Goal: Transaction & Acquisition: Purchase product/service

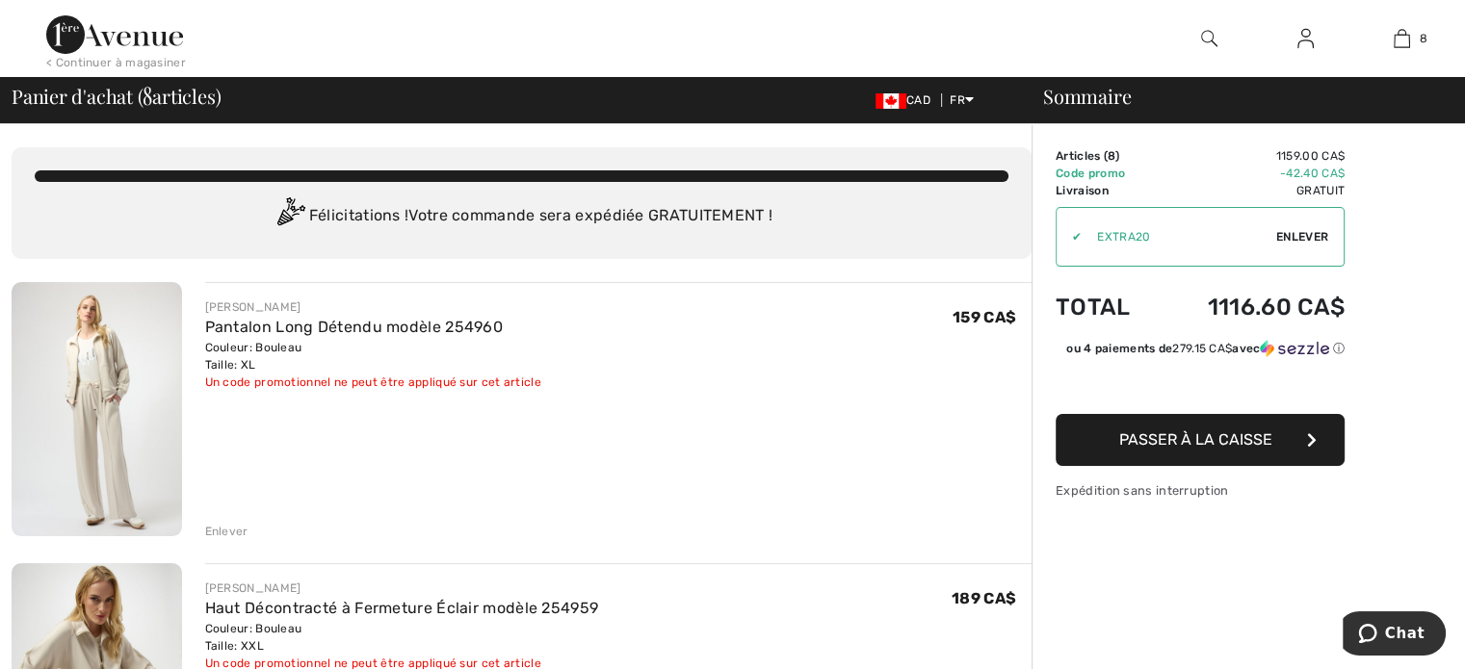
click at [104, 403] on img at bounding box center [97, 409] width 171 height 254
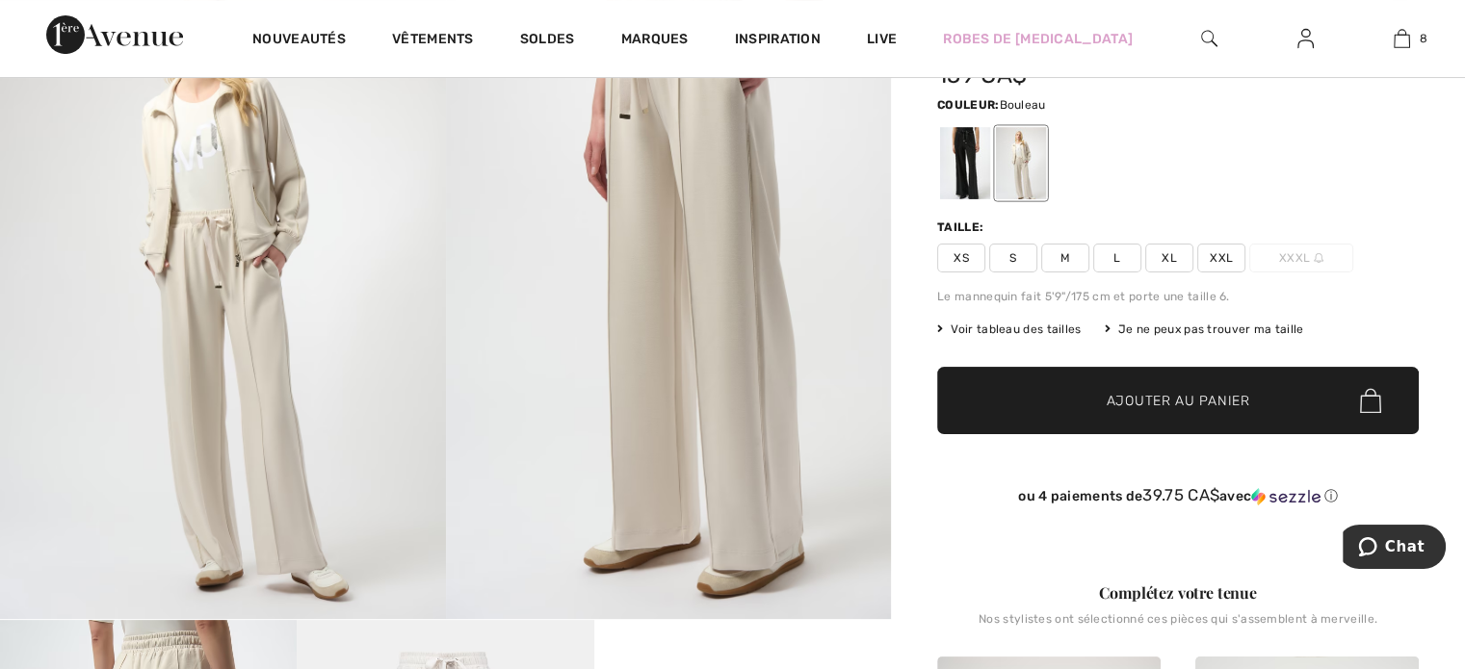
scroll to position [289, 0]
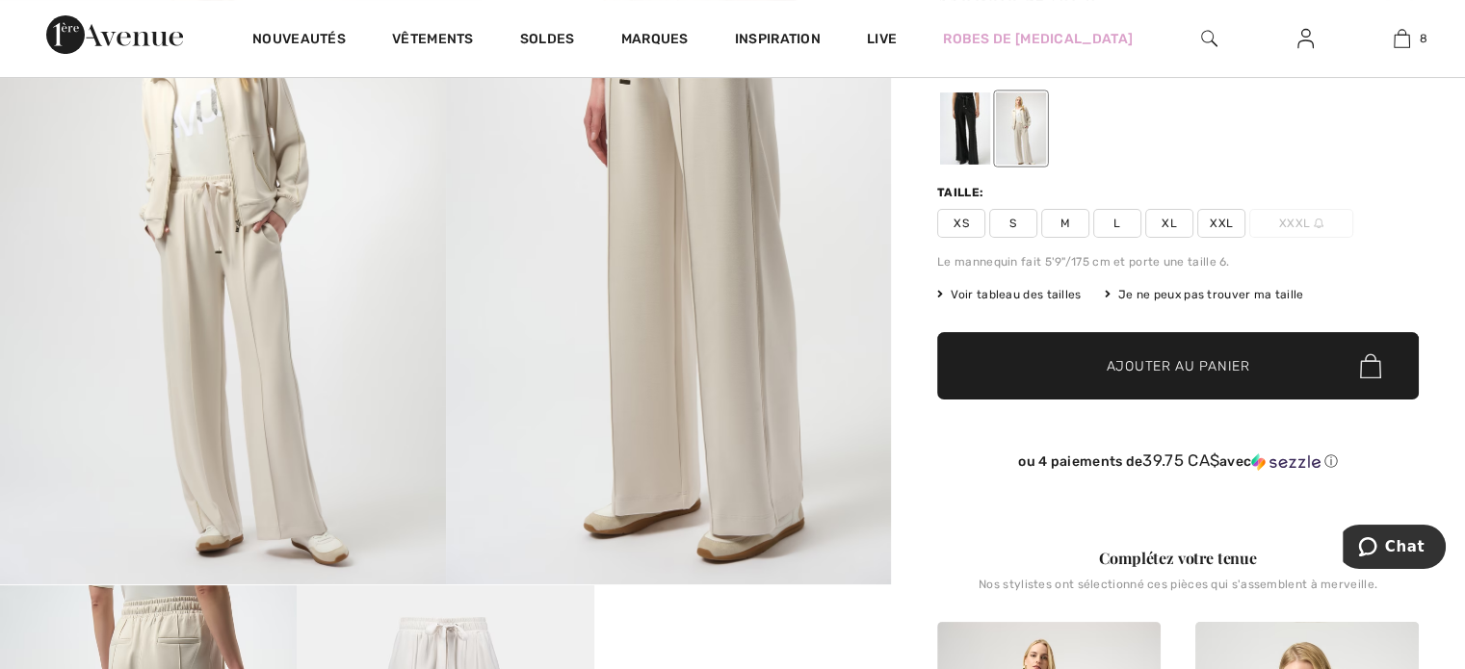
click at [1009, 292] on span "Voir tableau des tailles" at bounding box center [1009, 294] width 144 height 17
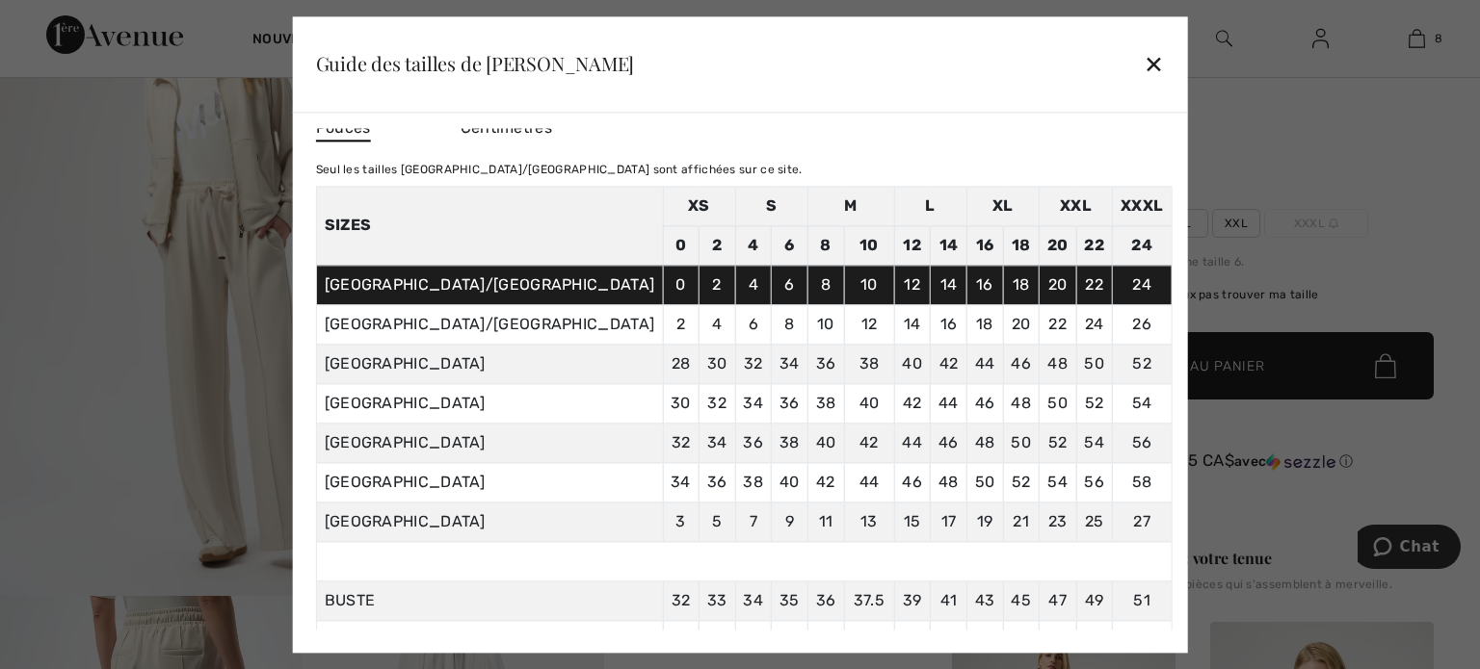
scroll to position [0, 0]
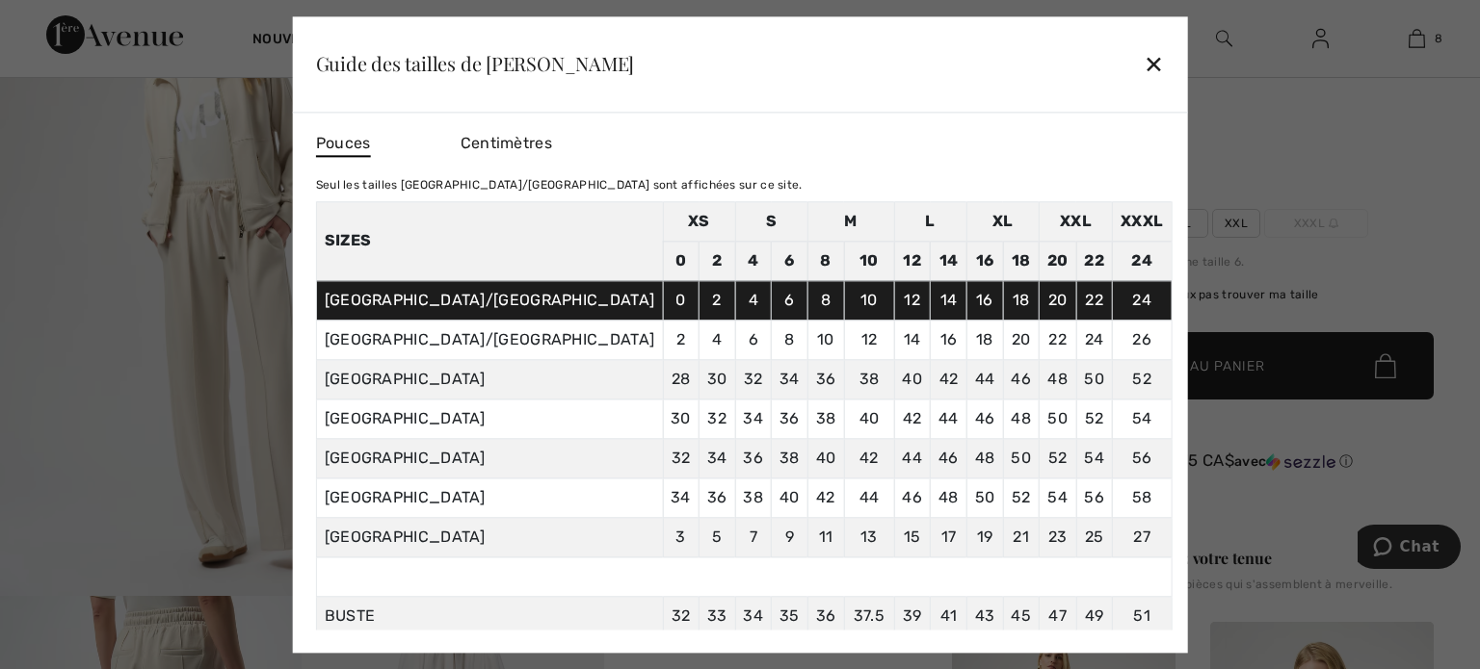
click at [1143, 61] on div "✕" at bounding box center [1153, 64] width 20 height 40
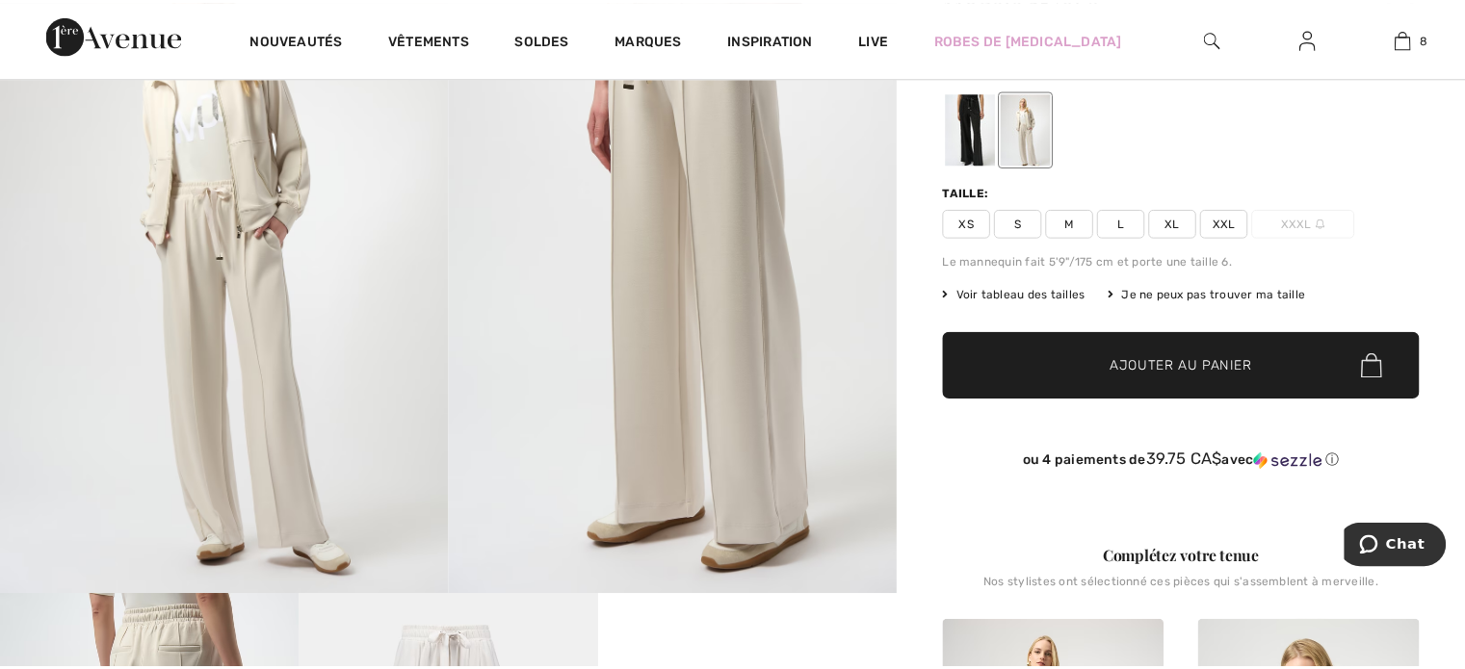
scroll to position [289, 0]
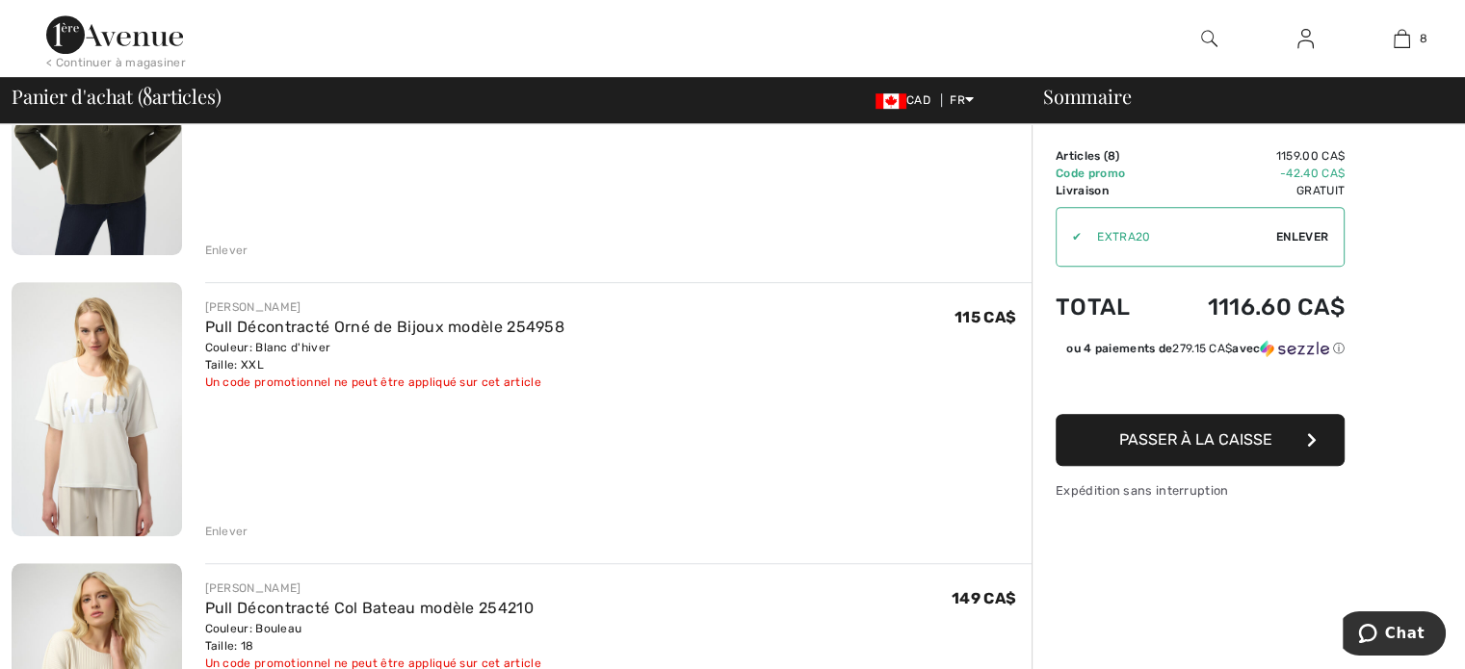
scroll to position [1156, 0]
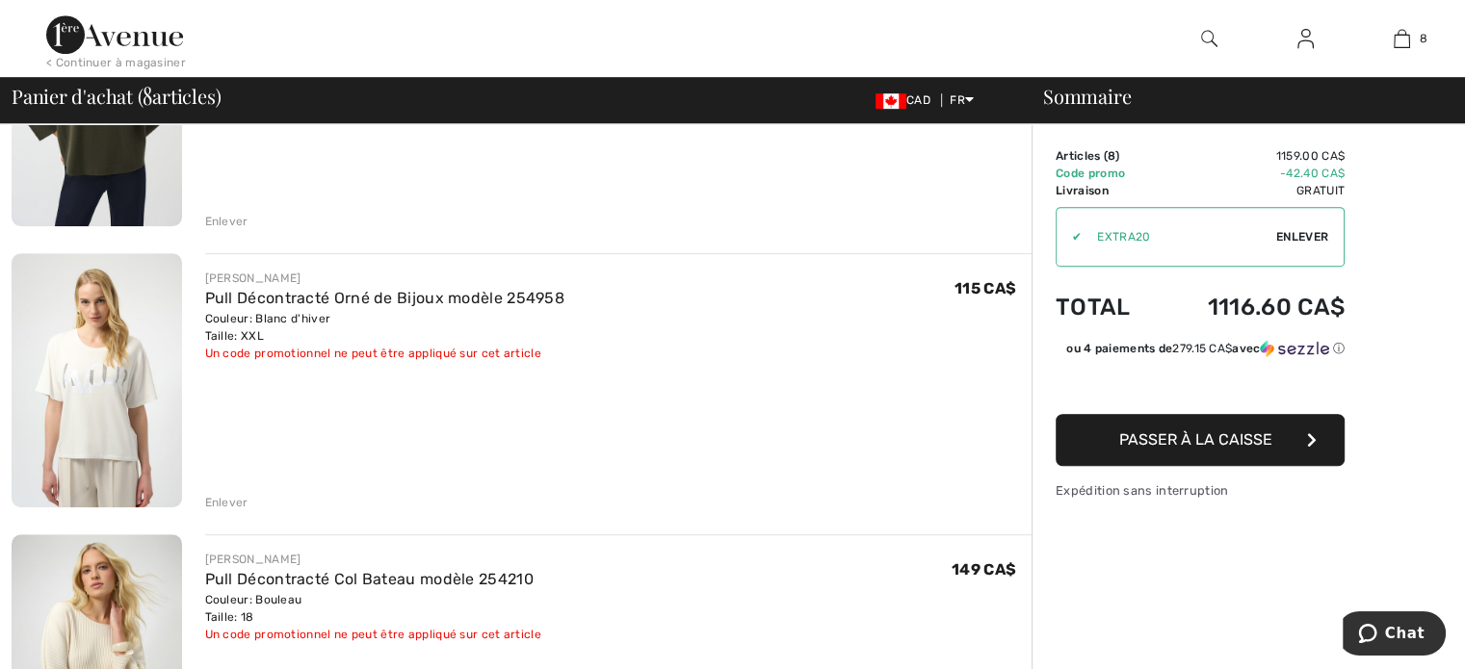
click at [127, 361] on img at bounding box center [97, 380] width 171 height 254
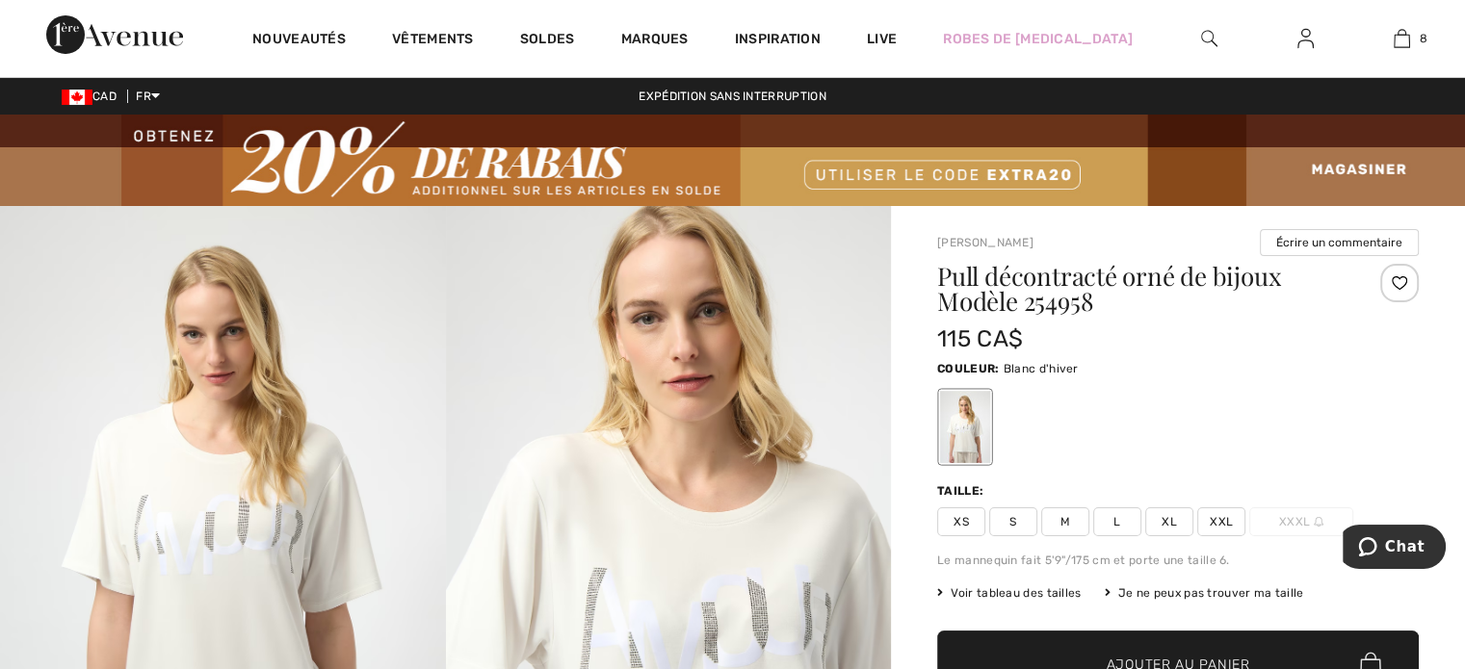
click at [986, 588] on span "Voir tableau des tailles" at bounding box center [1009, 593] width 144 height 17
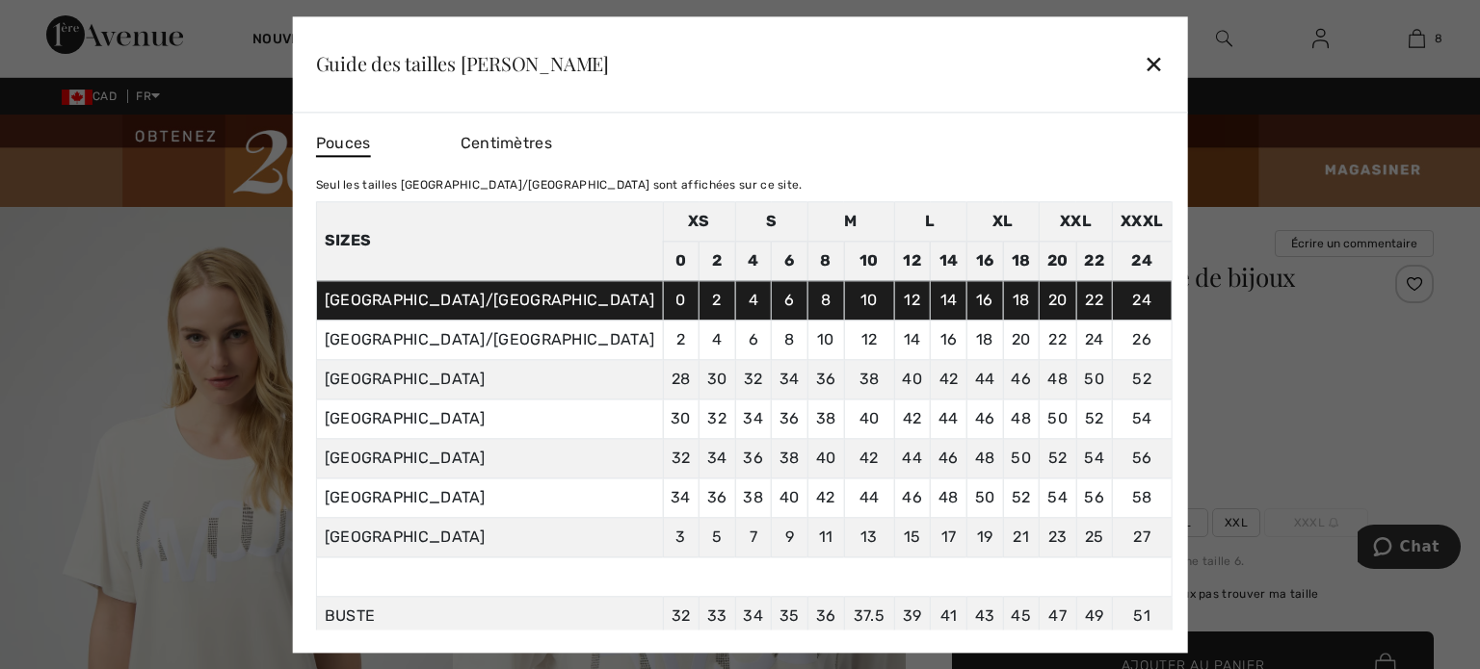
click at [1143, 65] on div "✕" at bounding box center [1153, 64] width 20 height 40
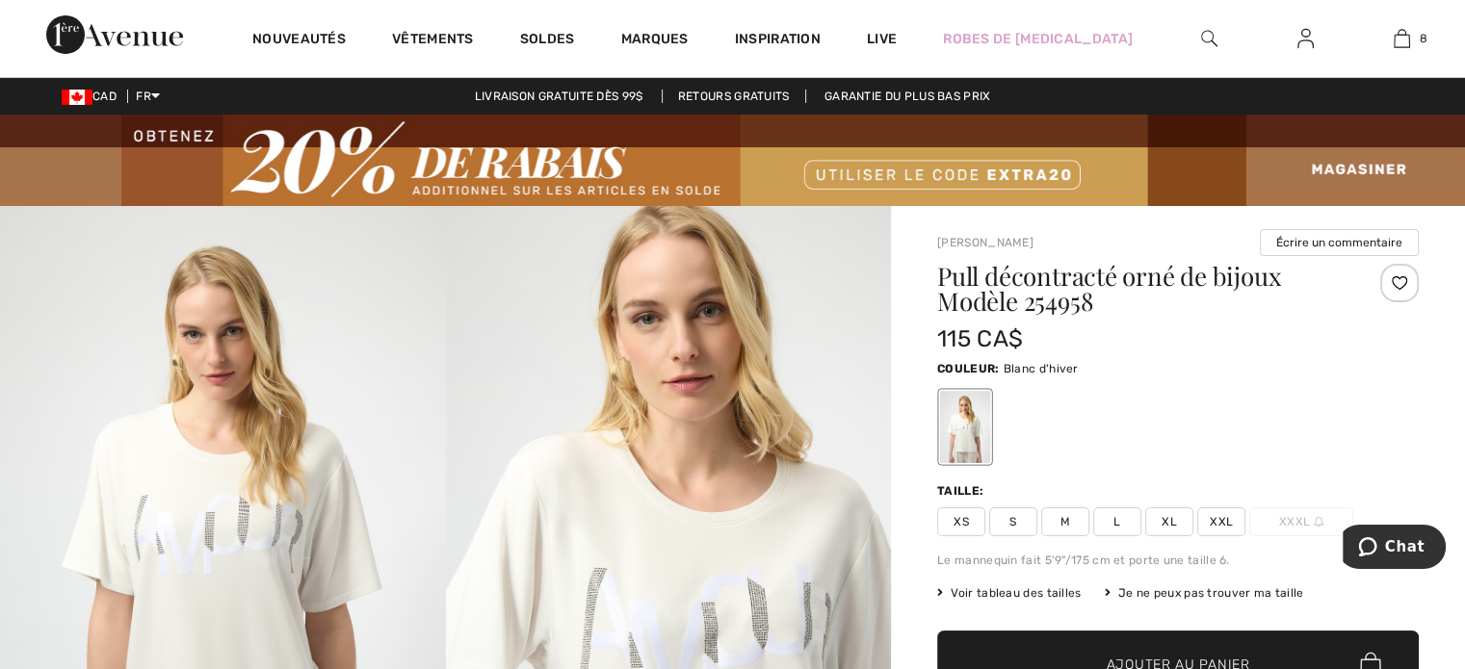
click at [1179, 526] on span "XL" at bounding box center [1169, 522] width 48 height 29
click at [1111, 644] on span "✔ Ajouté au panier Ajouter au panier" at bounding box center [1178, 664] width 482 height 67
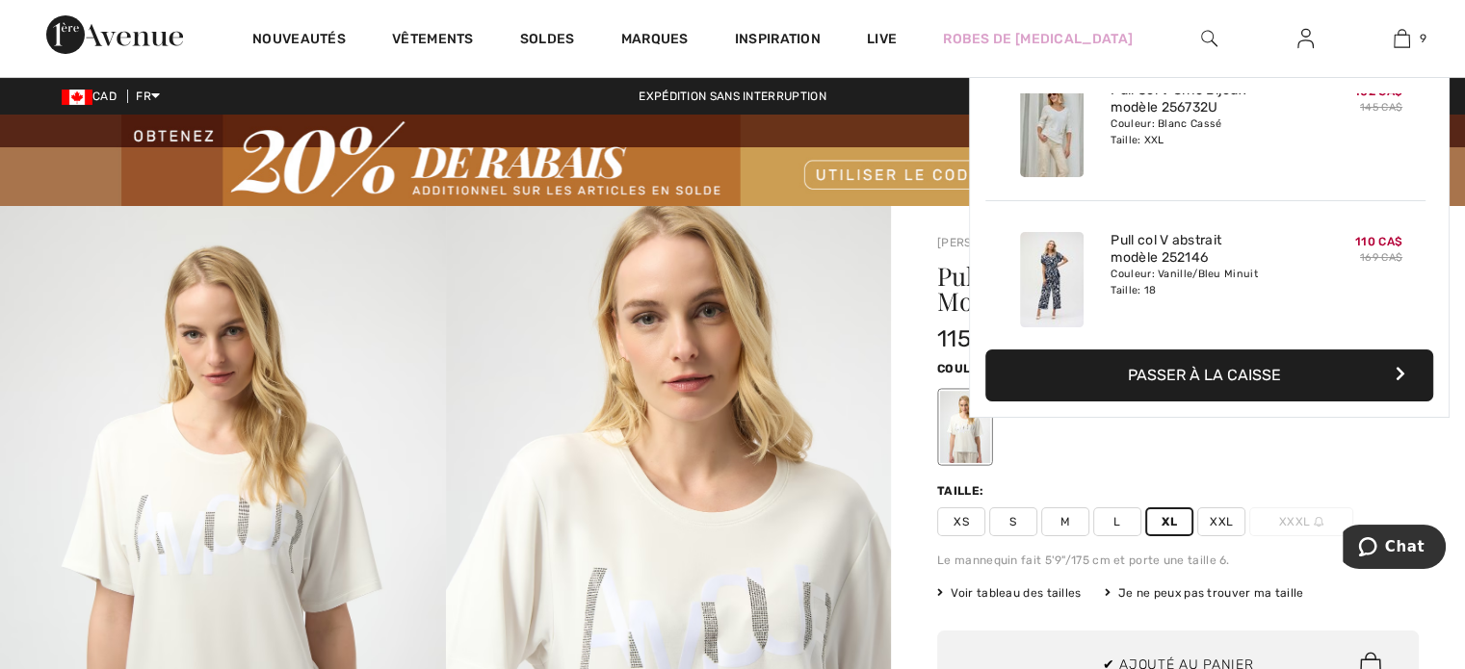
scroll to position [1110, 0]
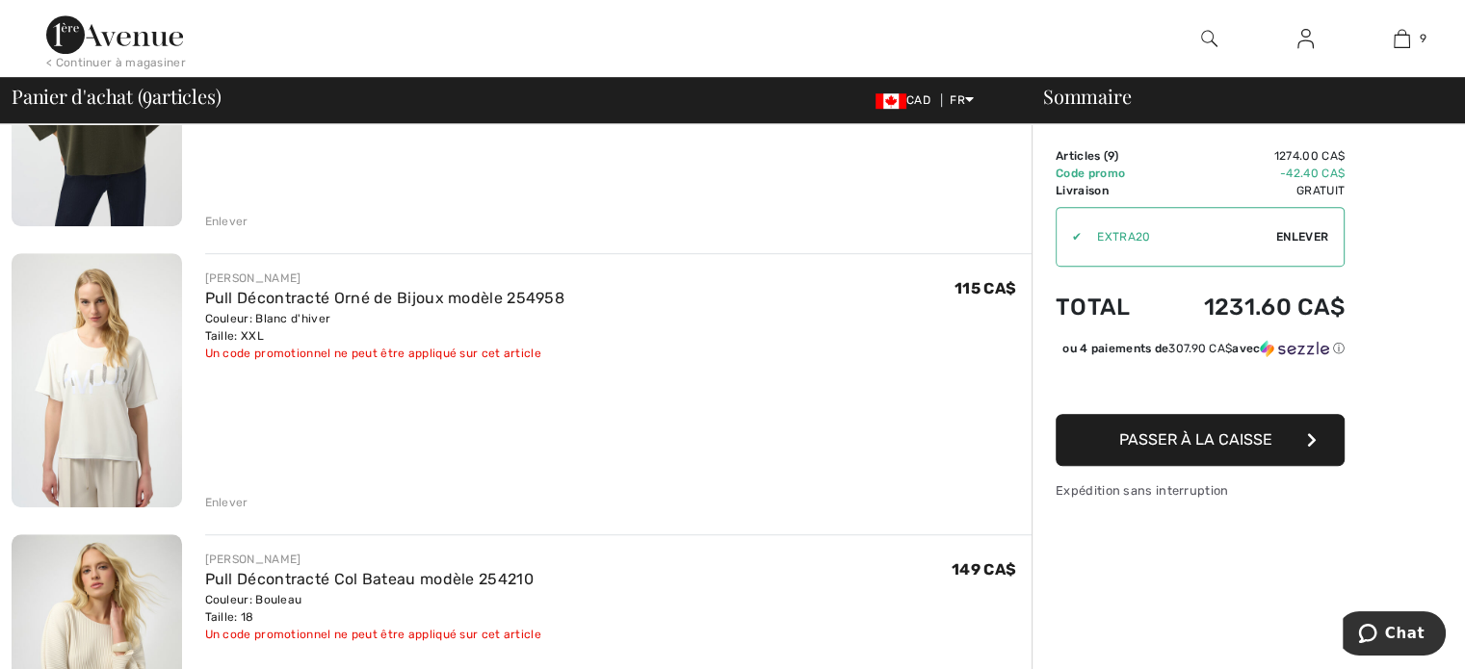
click at [239, 501] on div "Enlever" at bounding box center [226, 502] width 43 height 17
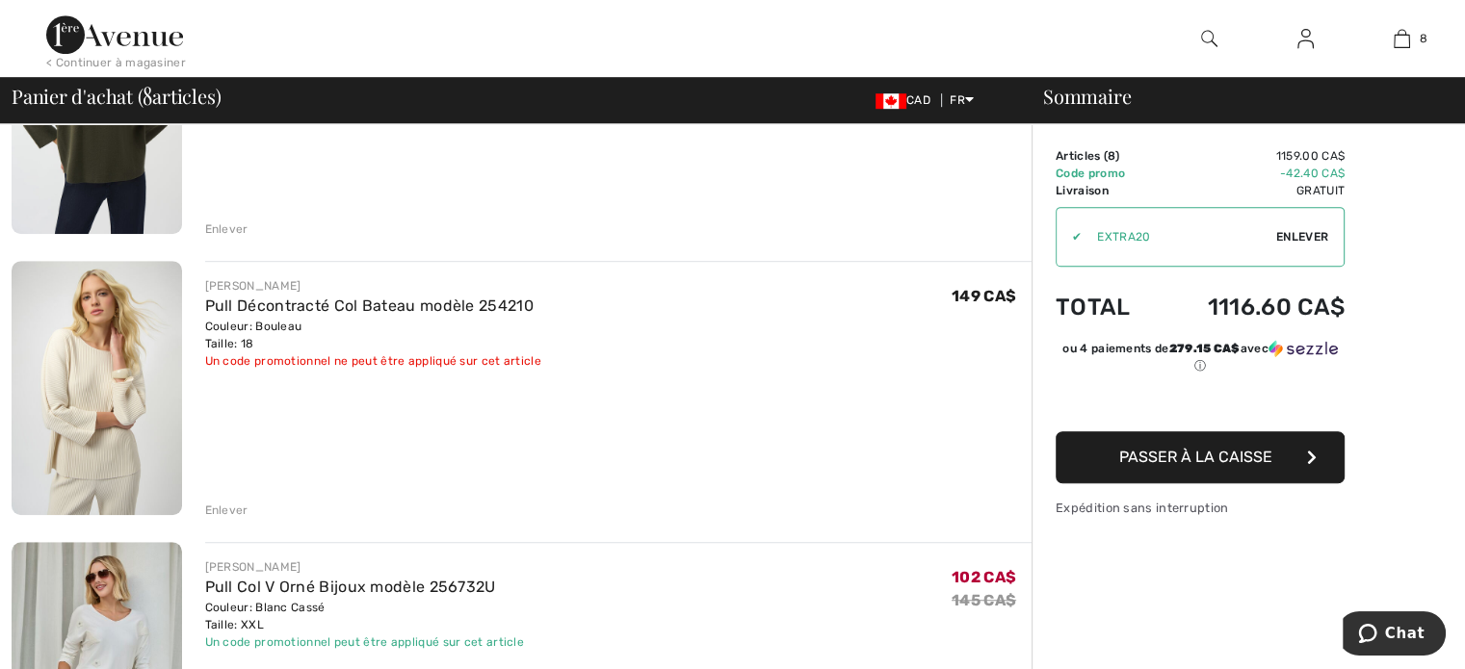
scroll to position [1156, 0]
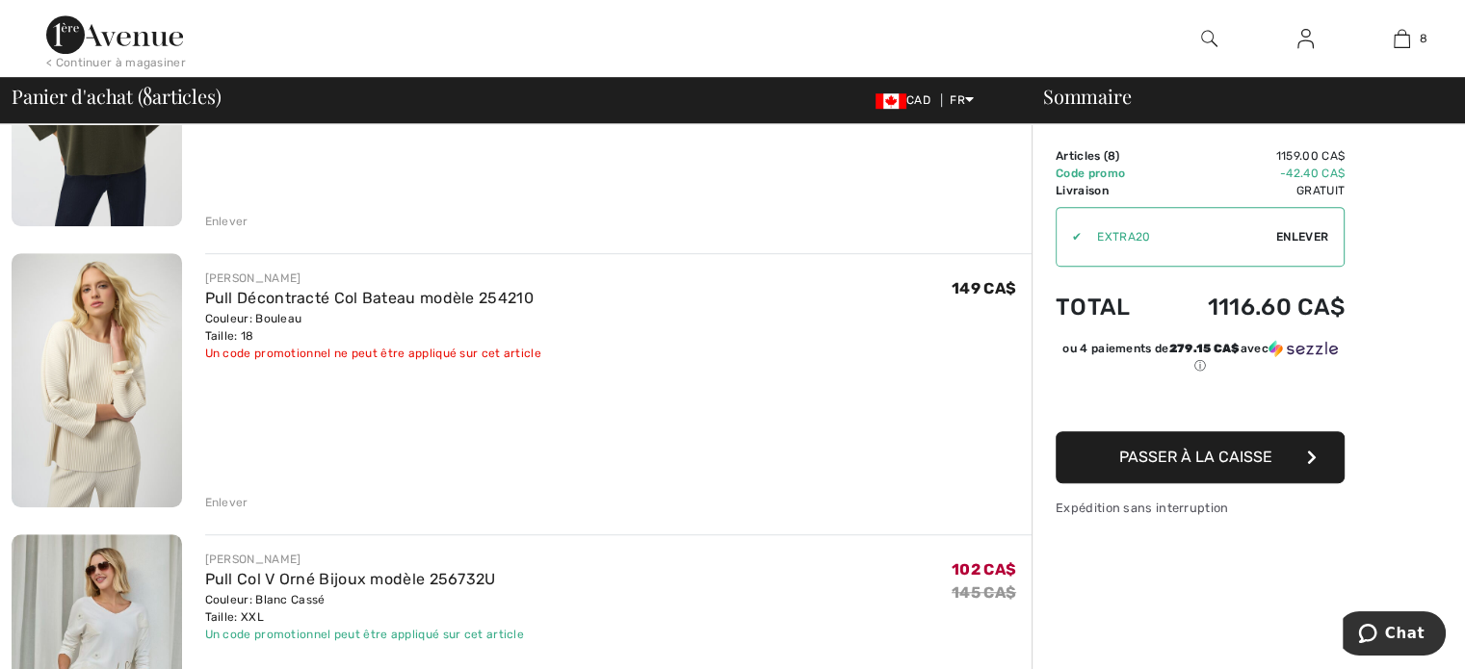
click at [112, 392] on img at bounding box center [97, 380] width 171 height 254
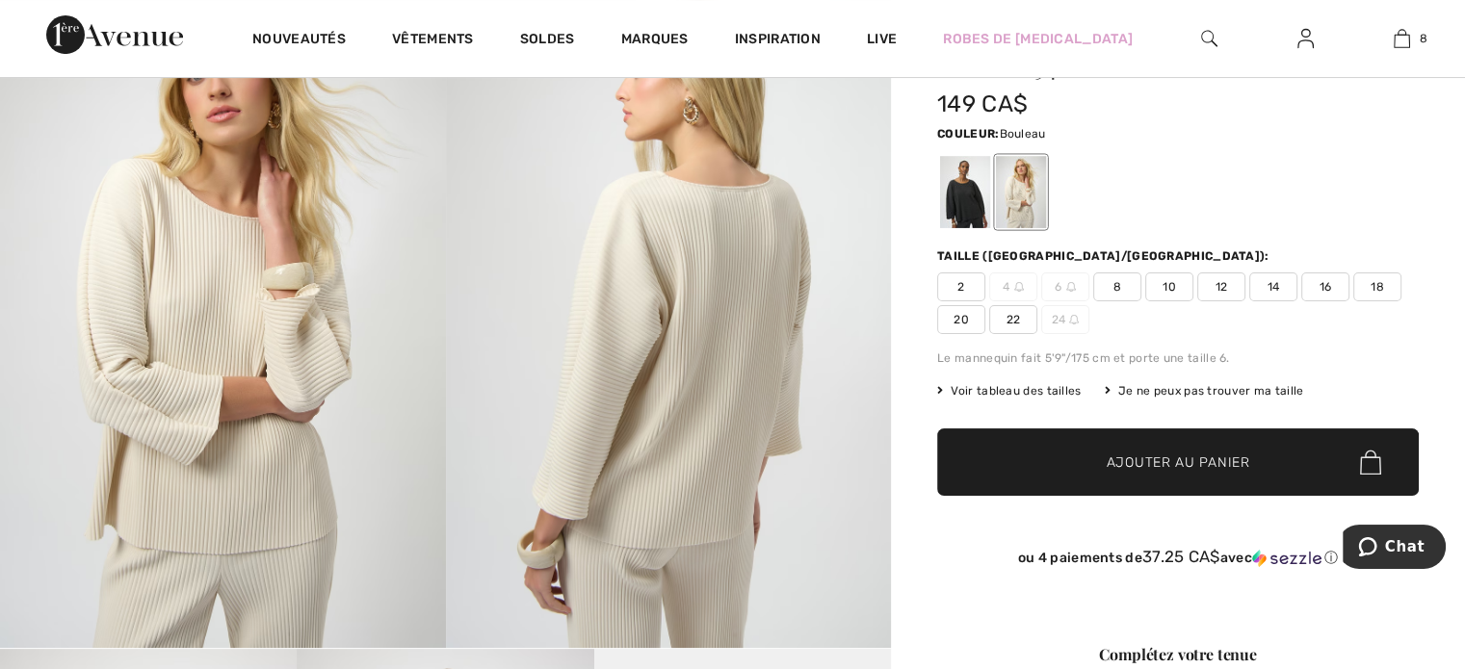
scroll to position [193, 0]
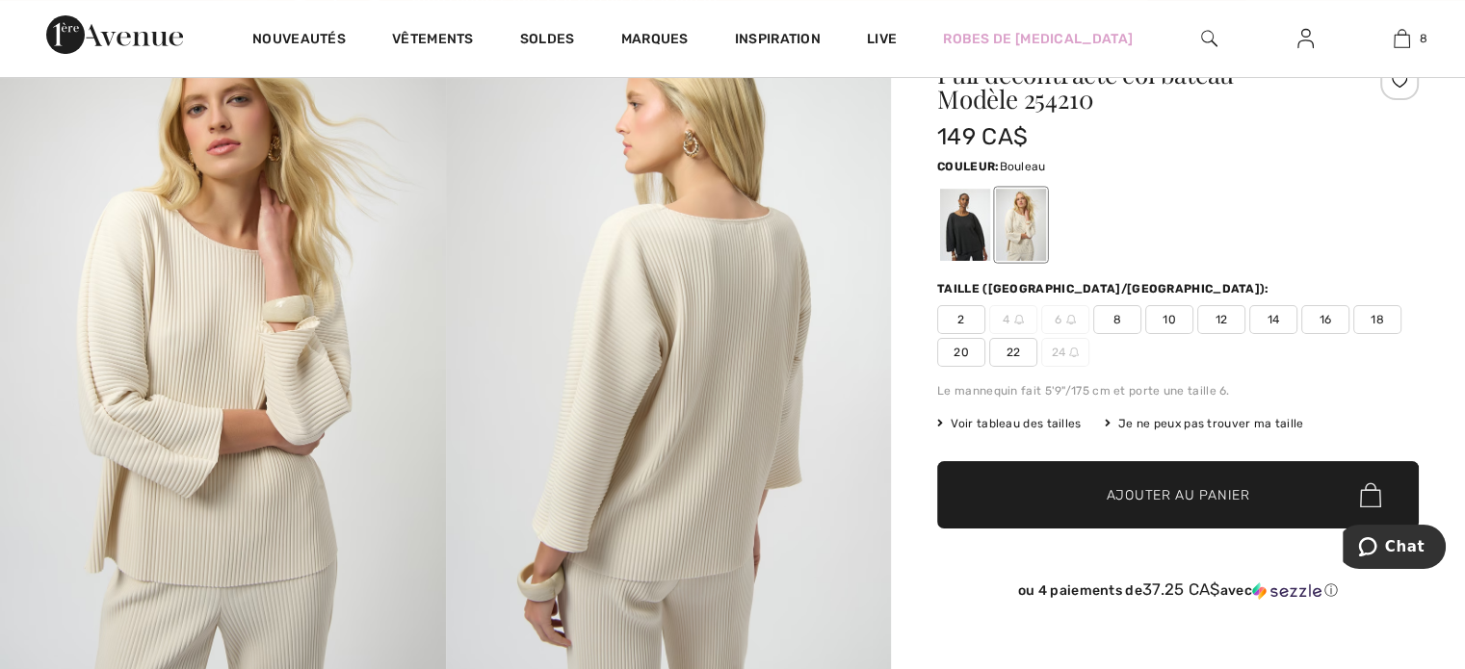
click at [1056, 423] on span "Voir tableau des tailles" at bounding box center [1009, 423] width 144 height 17
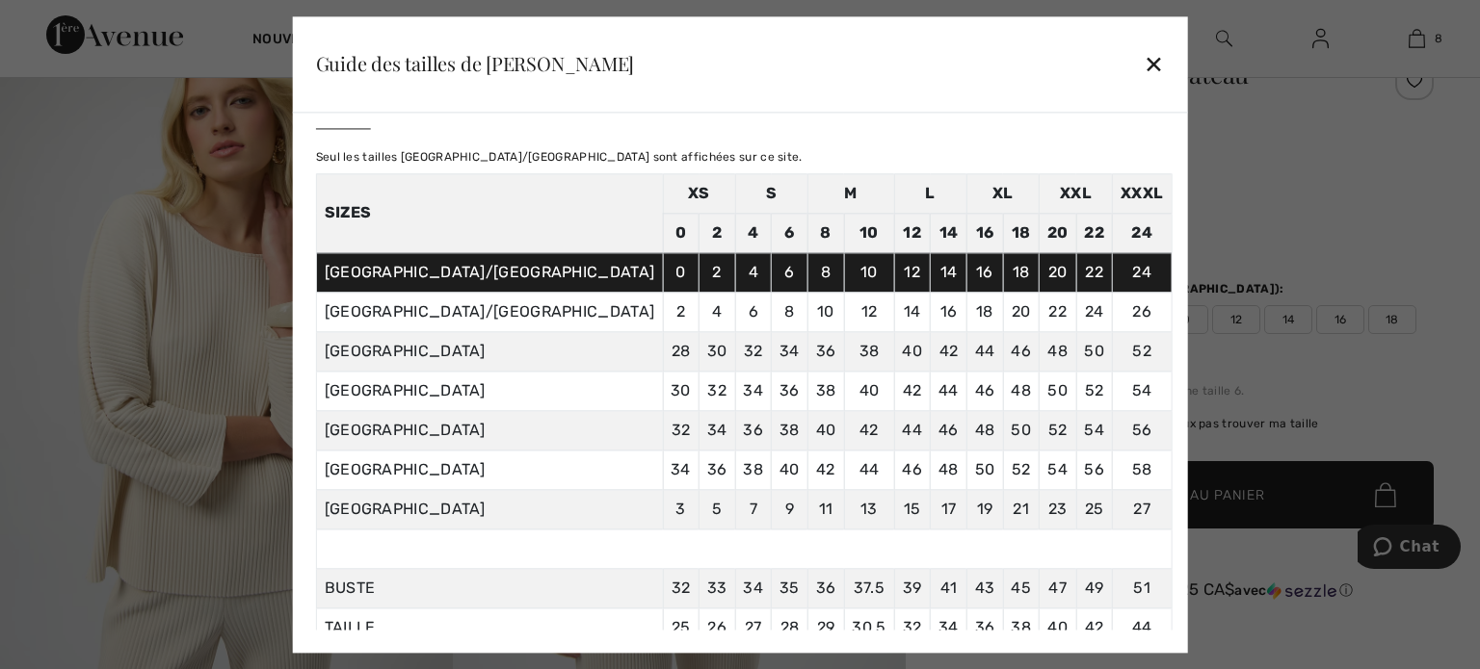
scroll to position [0, 0]
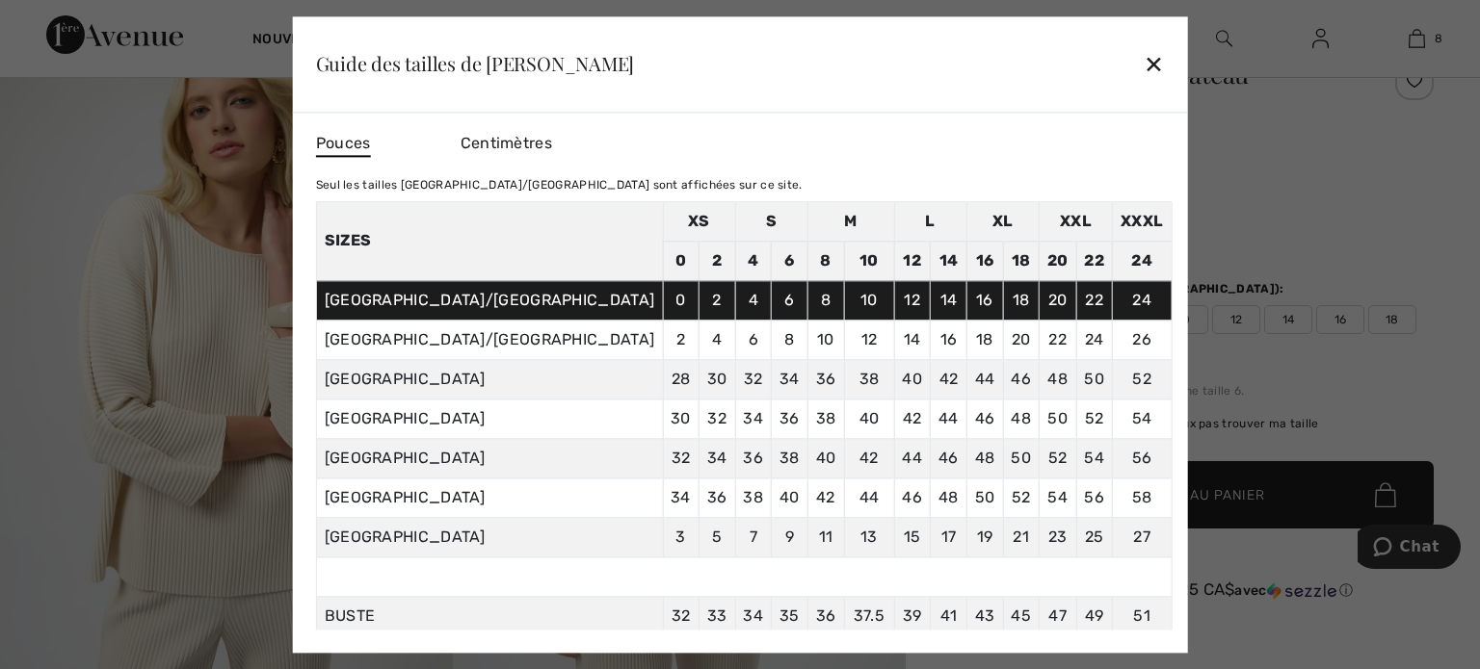
click at [1143, 70] on div "✕" at bounding box center [1153, 64] width 20 height 40
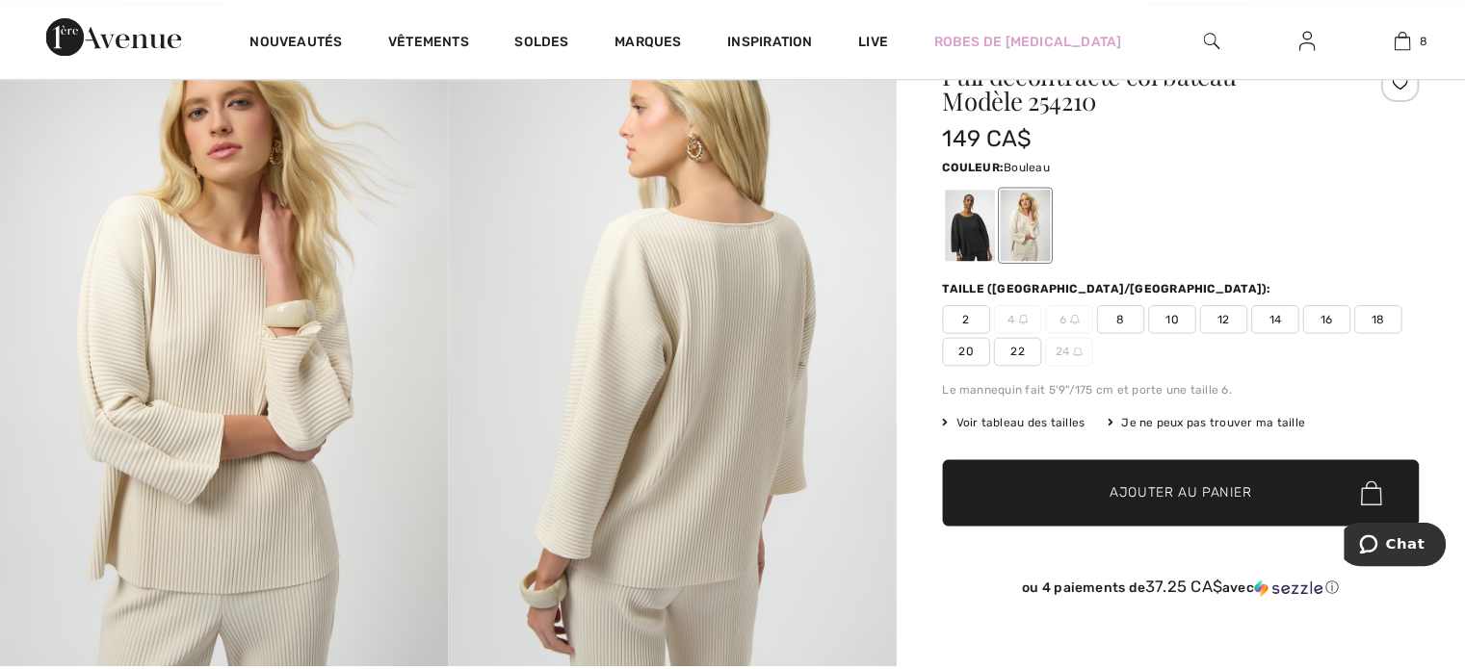
scroll to position [193, 0]
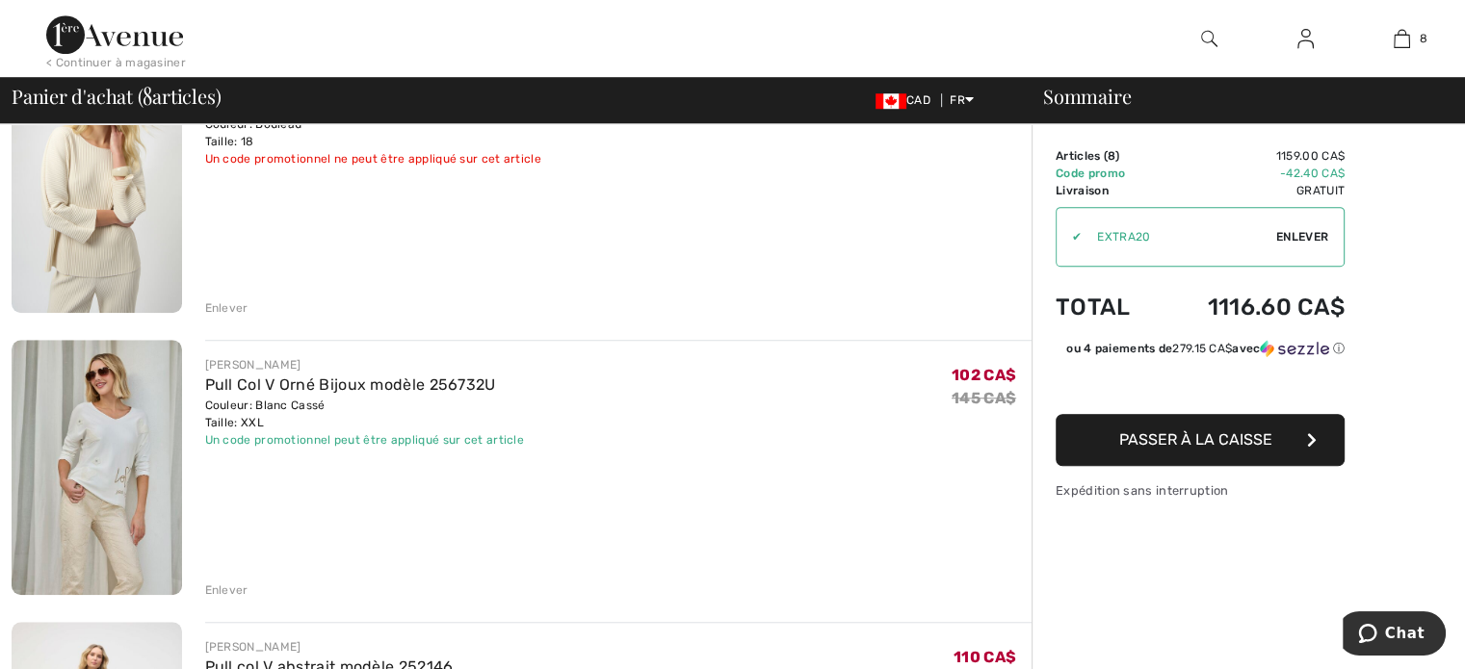
scroll to position [1445, 0]
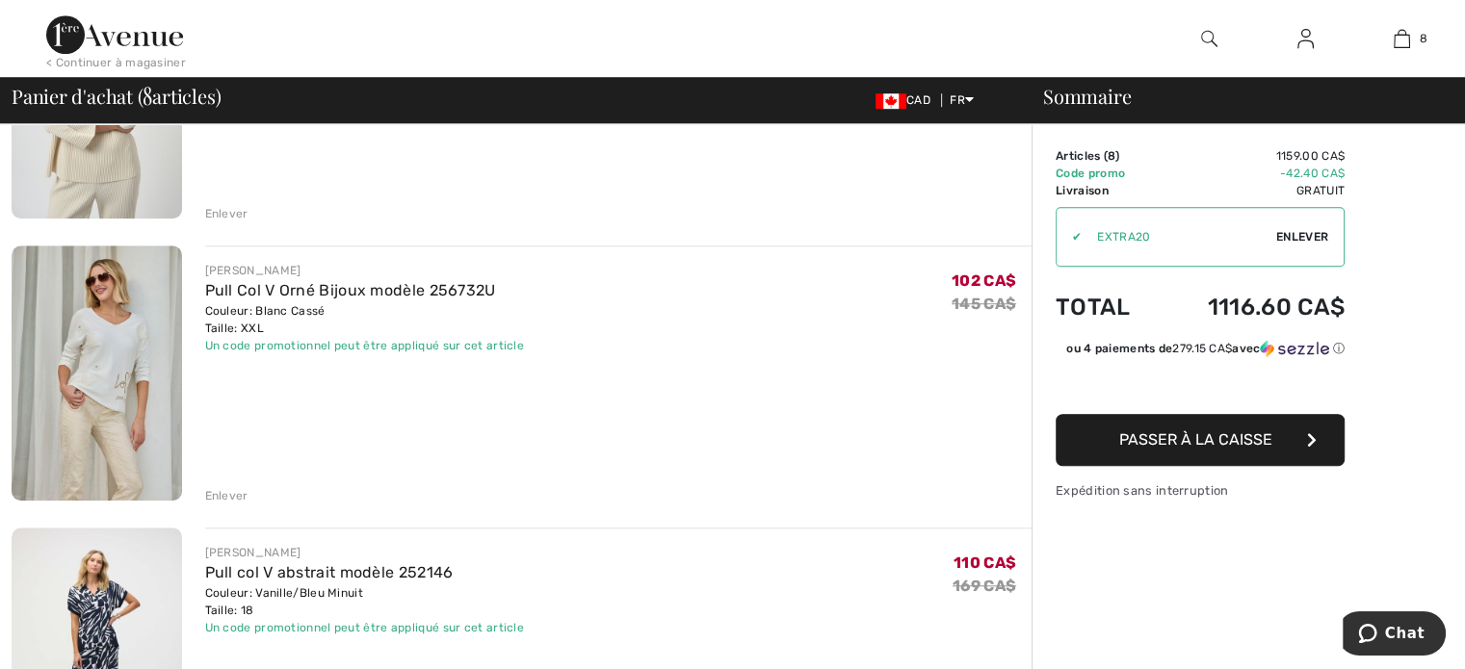
click at [92, 349] on img at bounding box center [97, 373] width 171 height 255
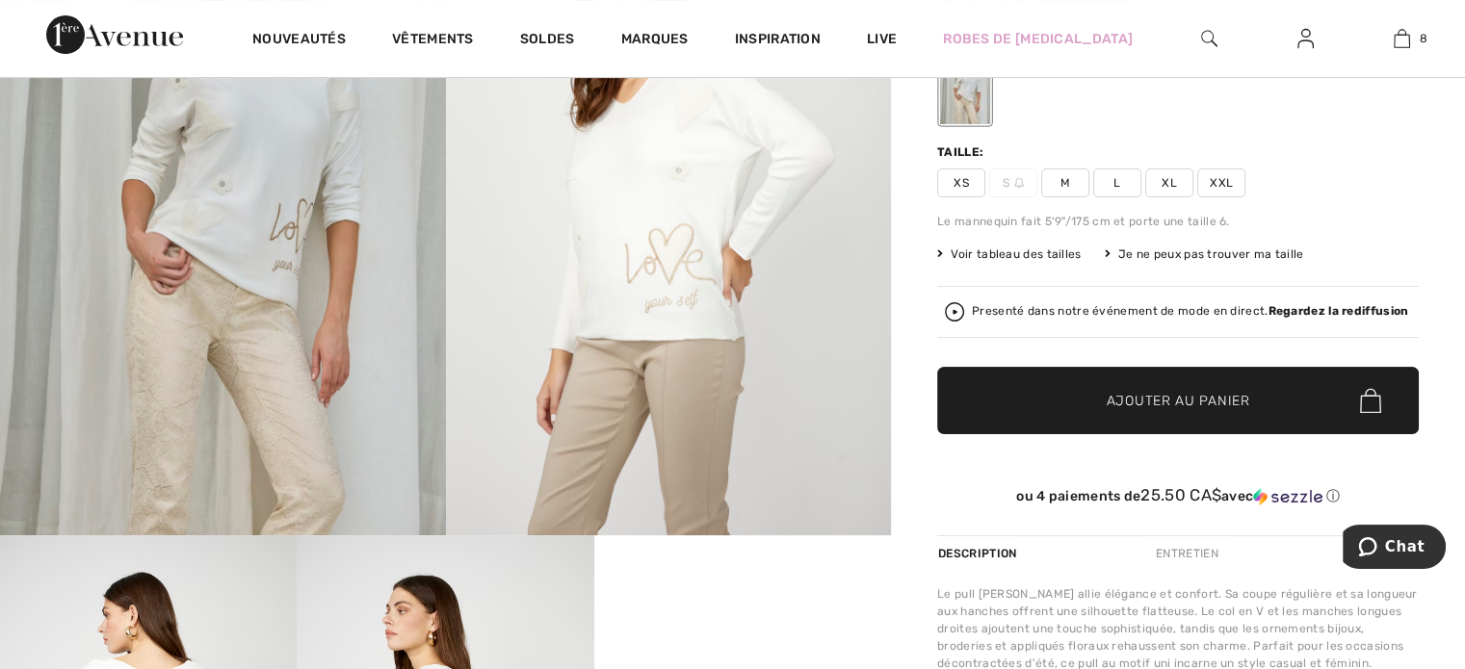
scroll to position [385, 0]
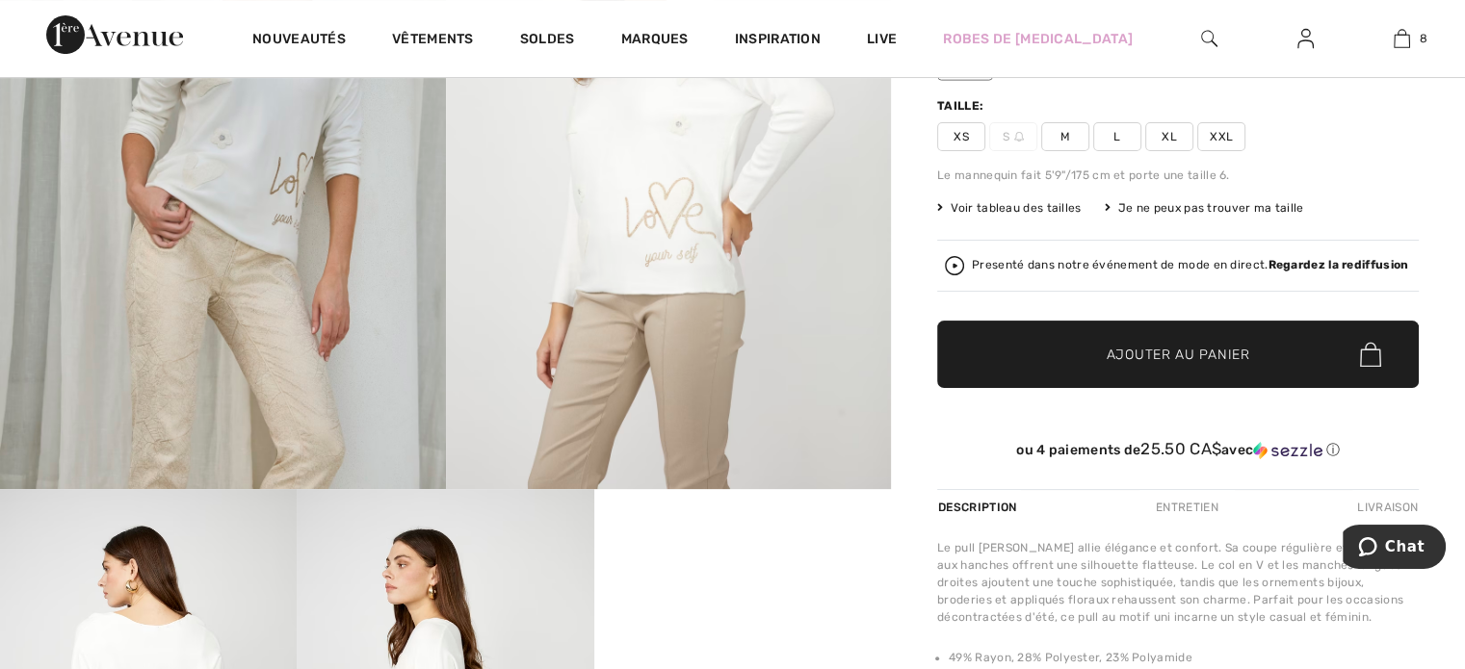
click at [1023, 203] on span "Voir tableau des tailles" at bounding box center [1009, 207] width 144 height 17
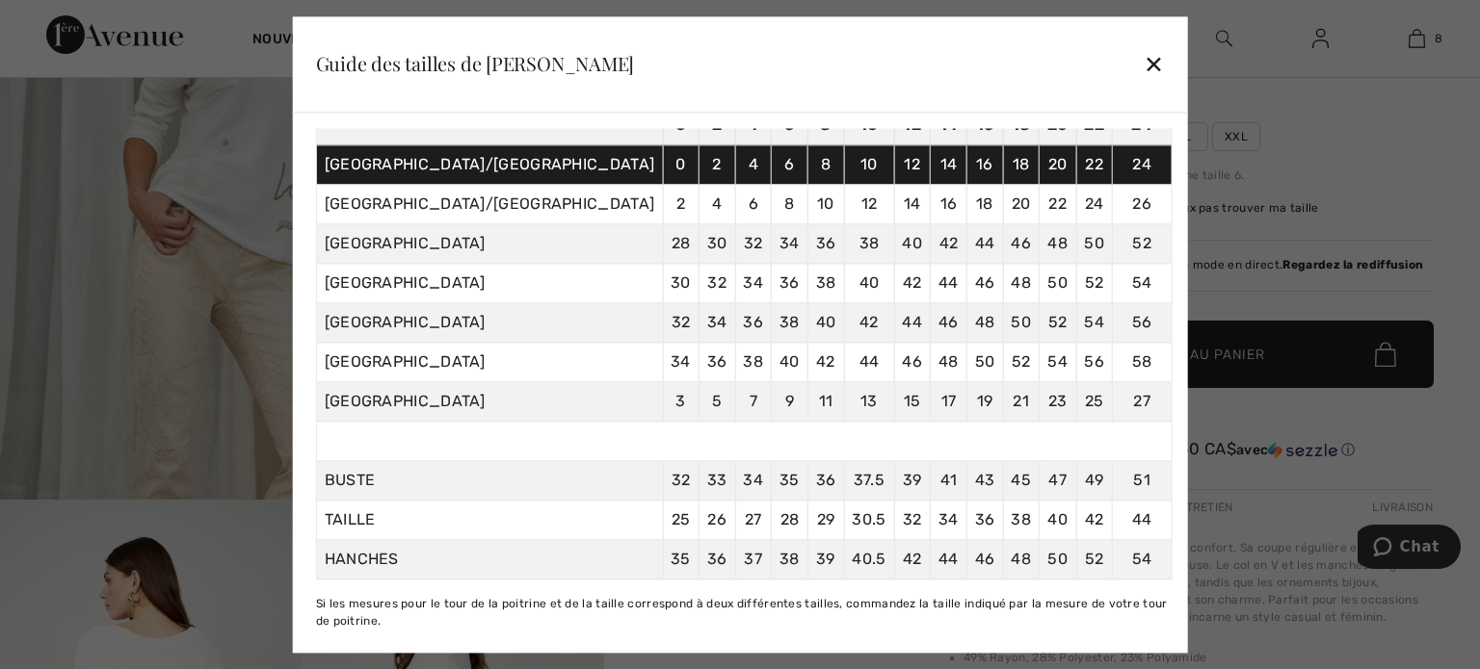
scroll to position [178, 0]
click at [1143, 70] on div "✕" at bounding box center [1153, 64] width 20 height 40
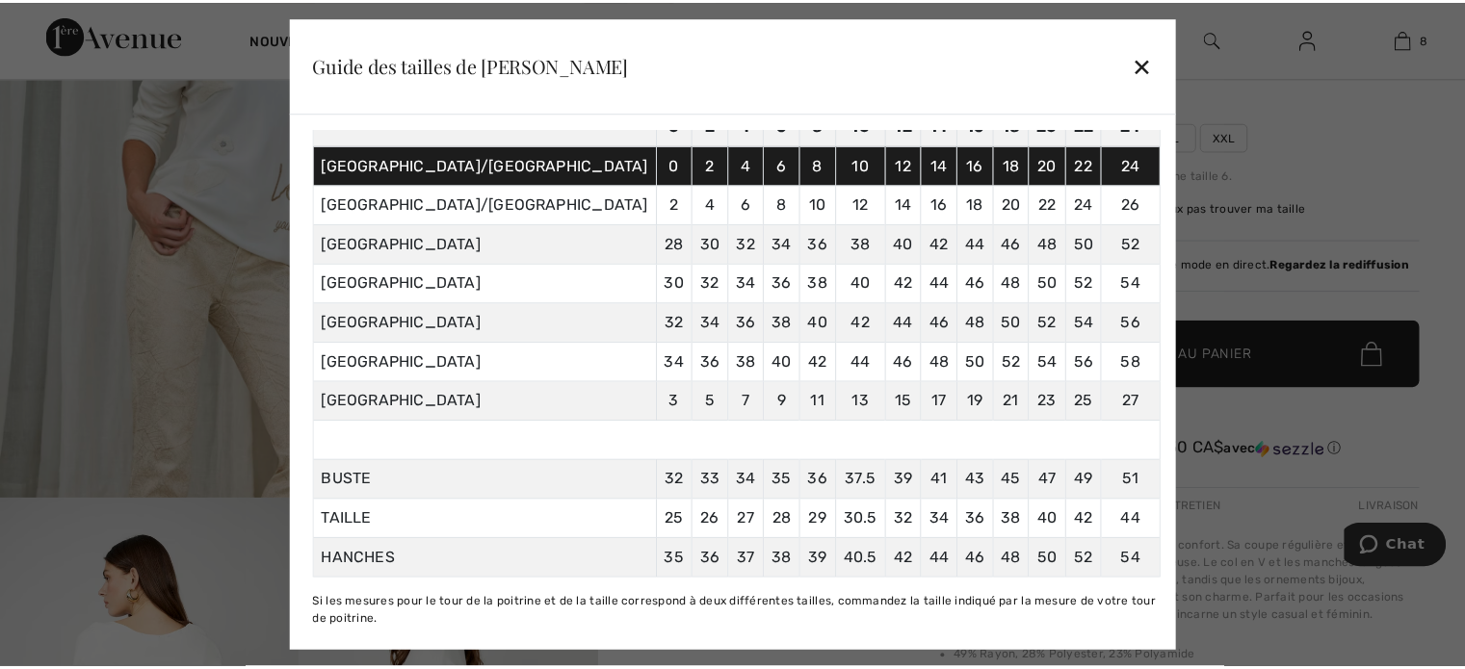
scroll to position [385, 0]
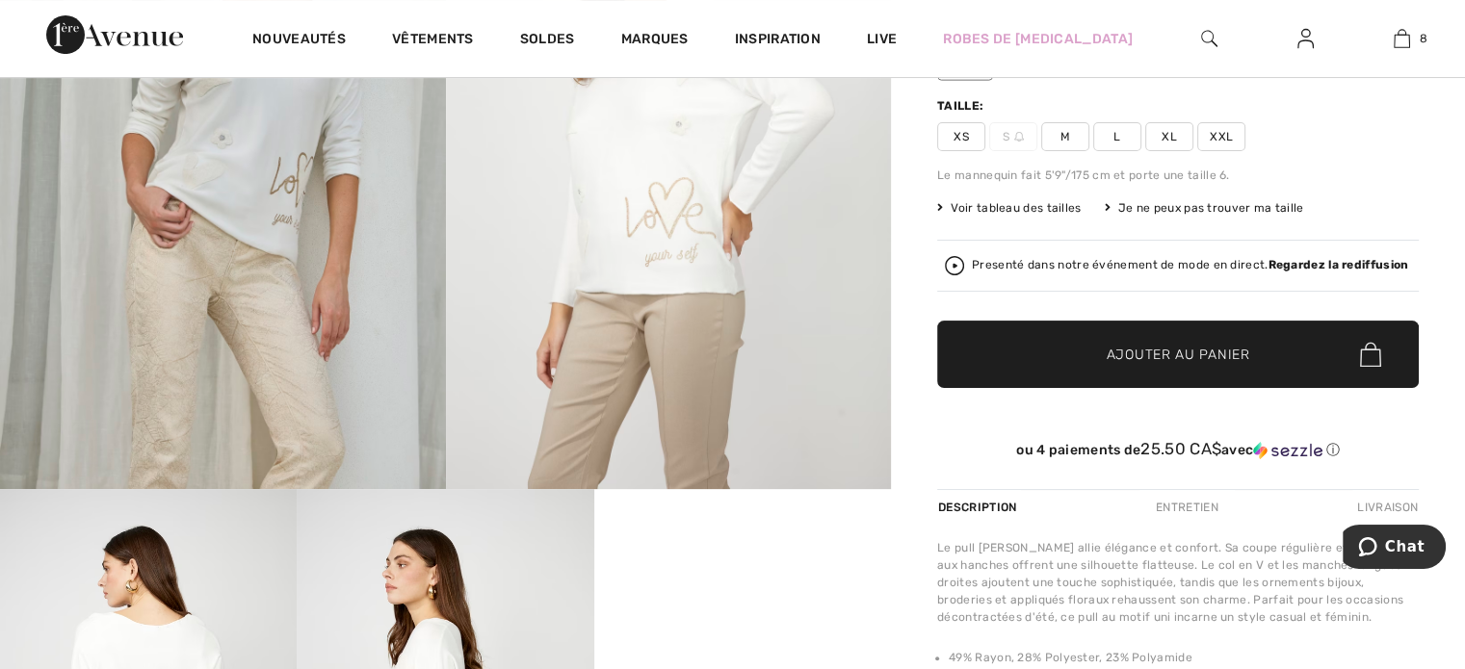
click at [1169, 141] on span "XL" at bounding box center [1169, 136] width 48 height 29
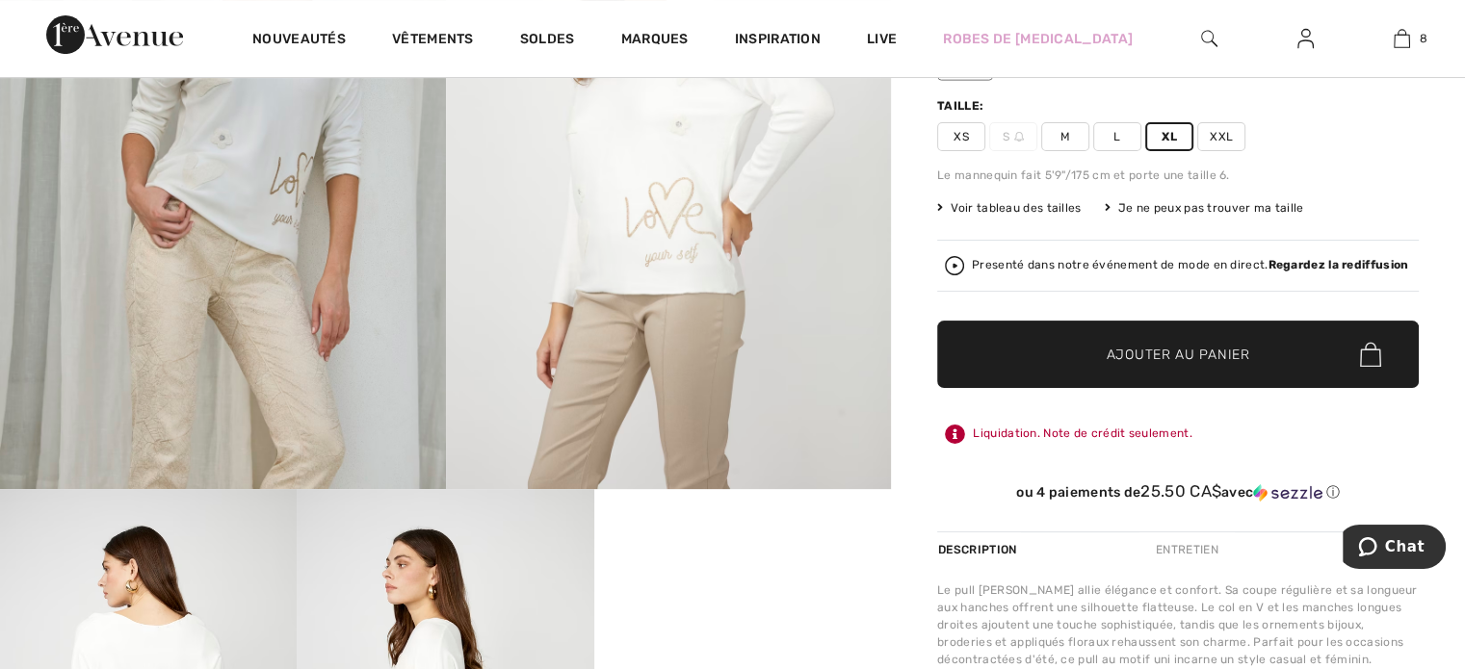
click at [1110, 340] on span "✔ Ajouté au panier Ajouter au panier" at bounding box center [1178, 354] width 482 height 67
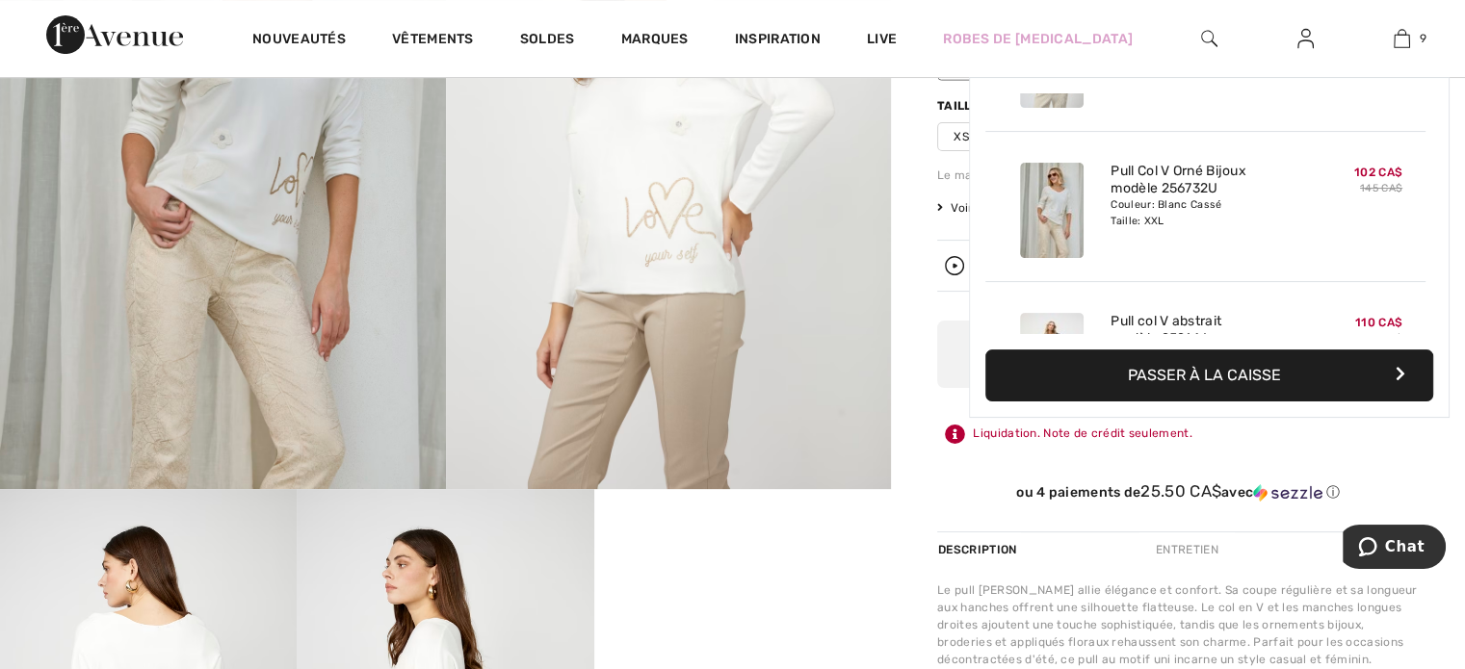
scroll to position [1110, 0]
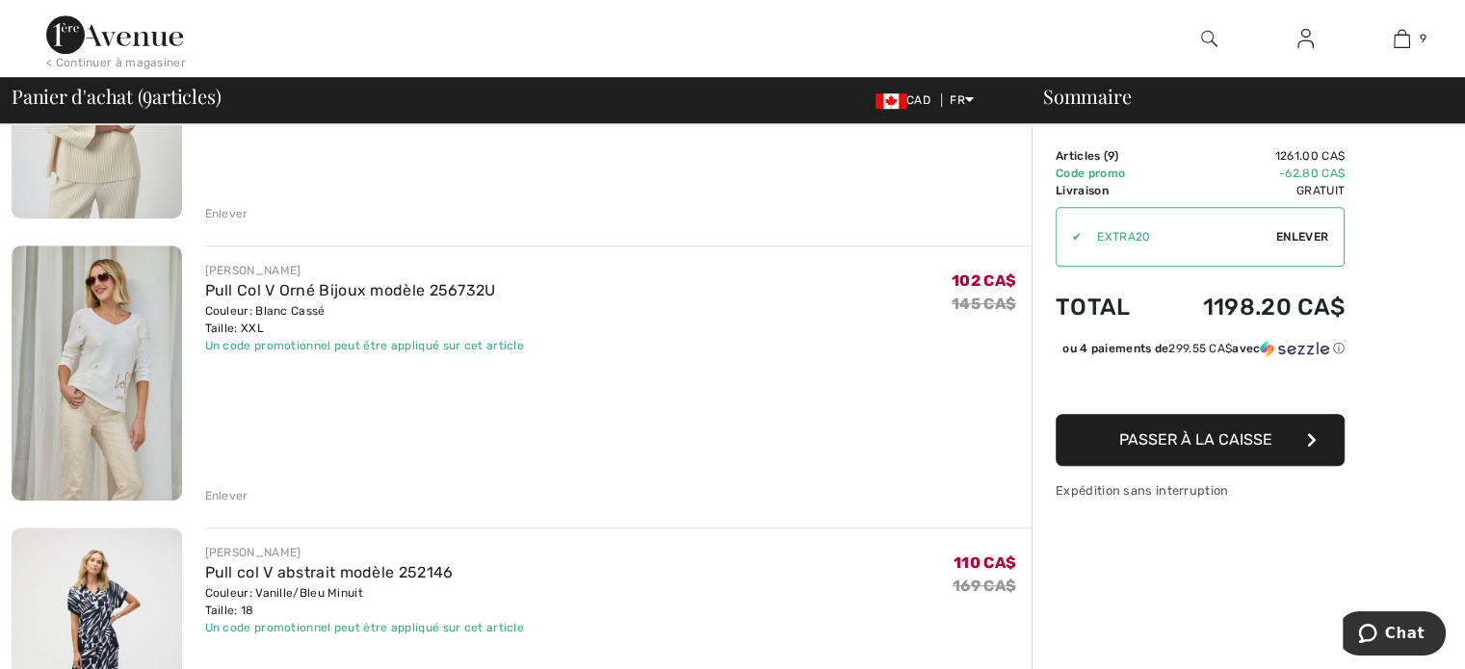
click at [221, 495] on div "Enlever" at bounding box center [226, 495] width 43 height 17
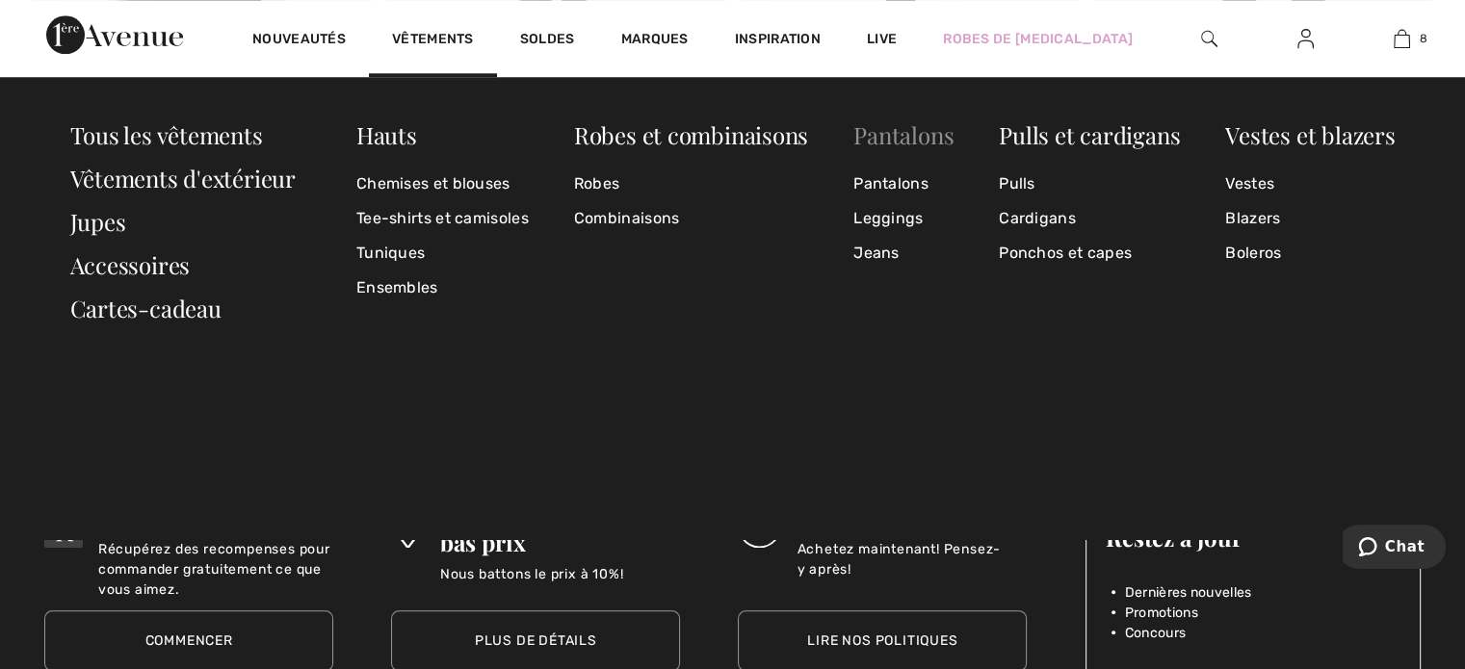
click at [909, 137] on link "Pantalons" at bounding box center [903, 134] width 100 height 31
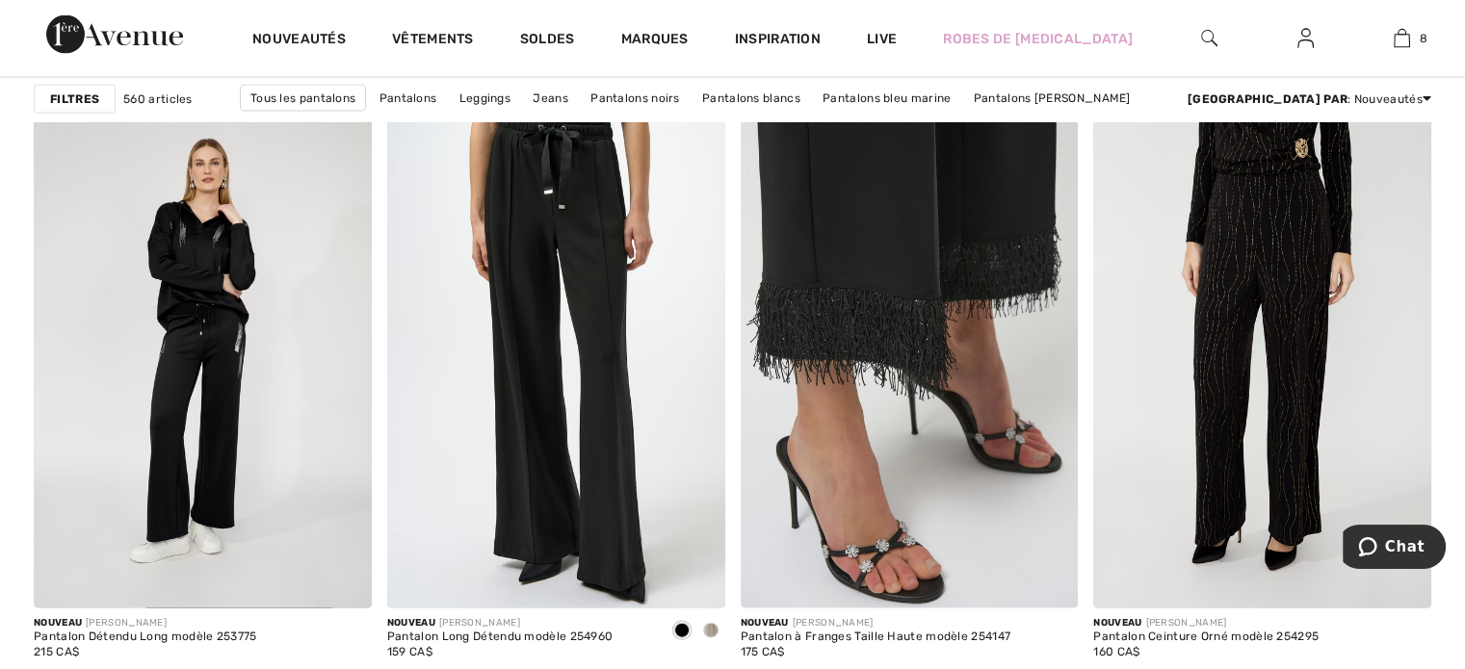
scroll to position [4142, 0]
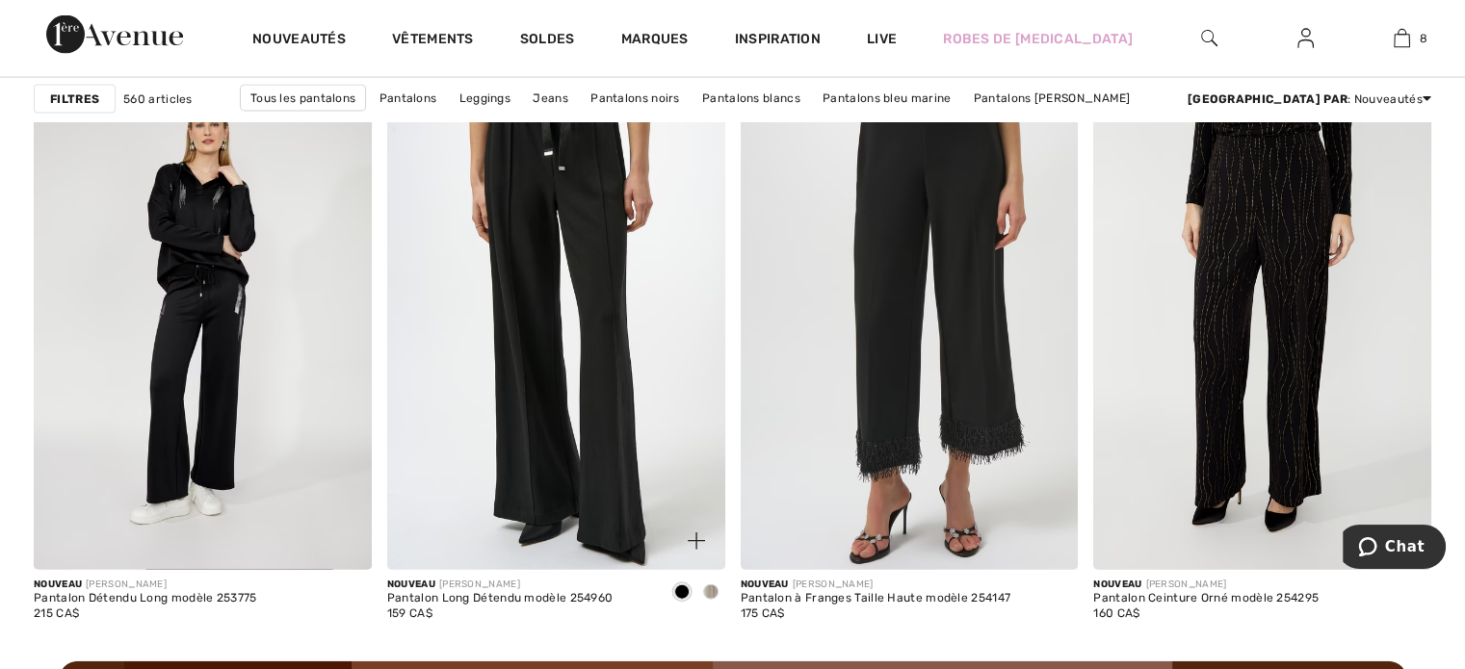
click at [714, 600] on span at bounding box center [710, 592] width 15 height 15
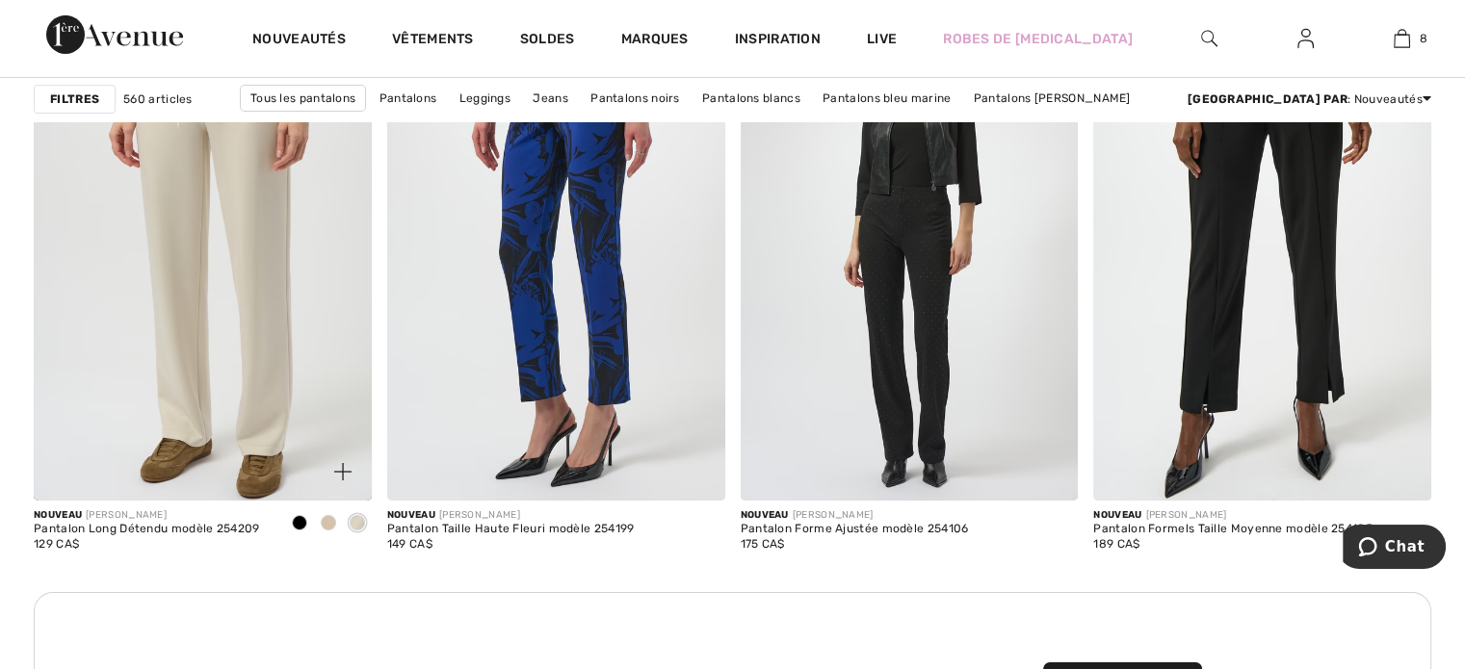
scroll to position [6839, 0]
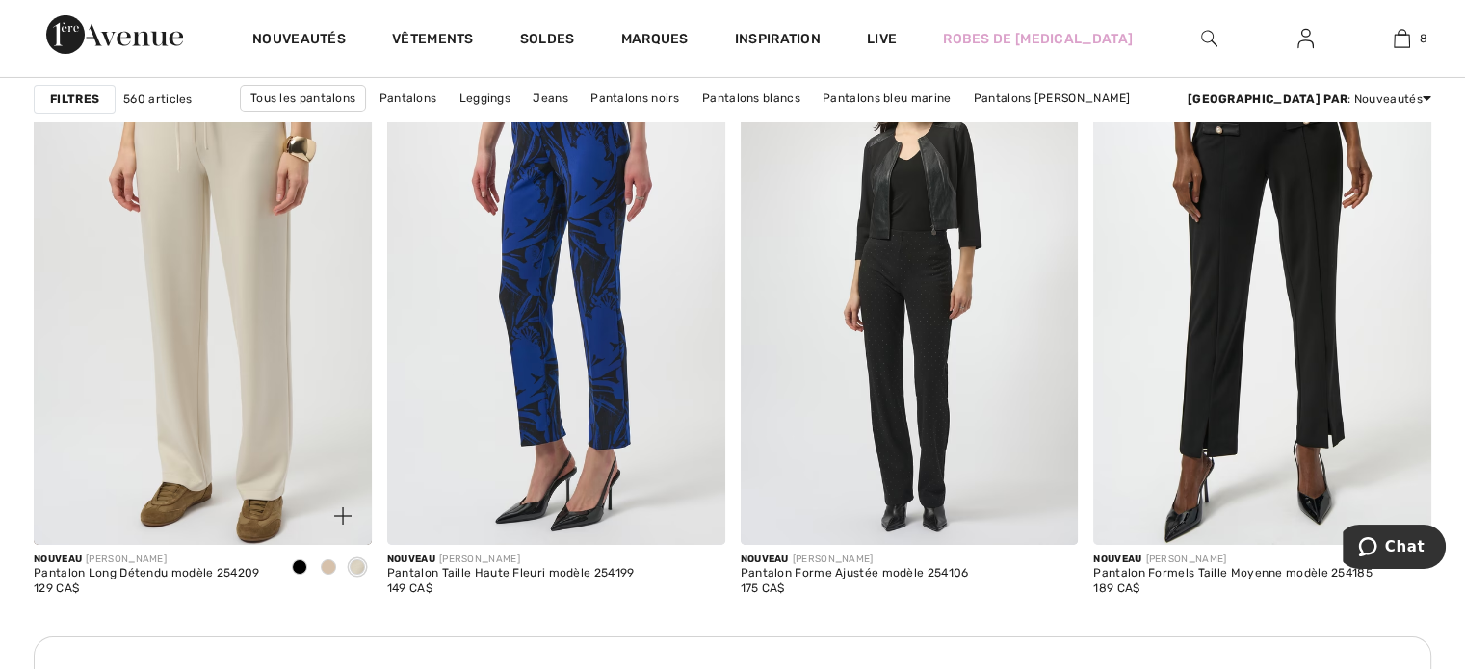
click at [322, 575] on span at bounding box center [328, 567] width 15 height 15
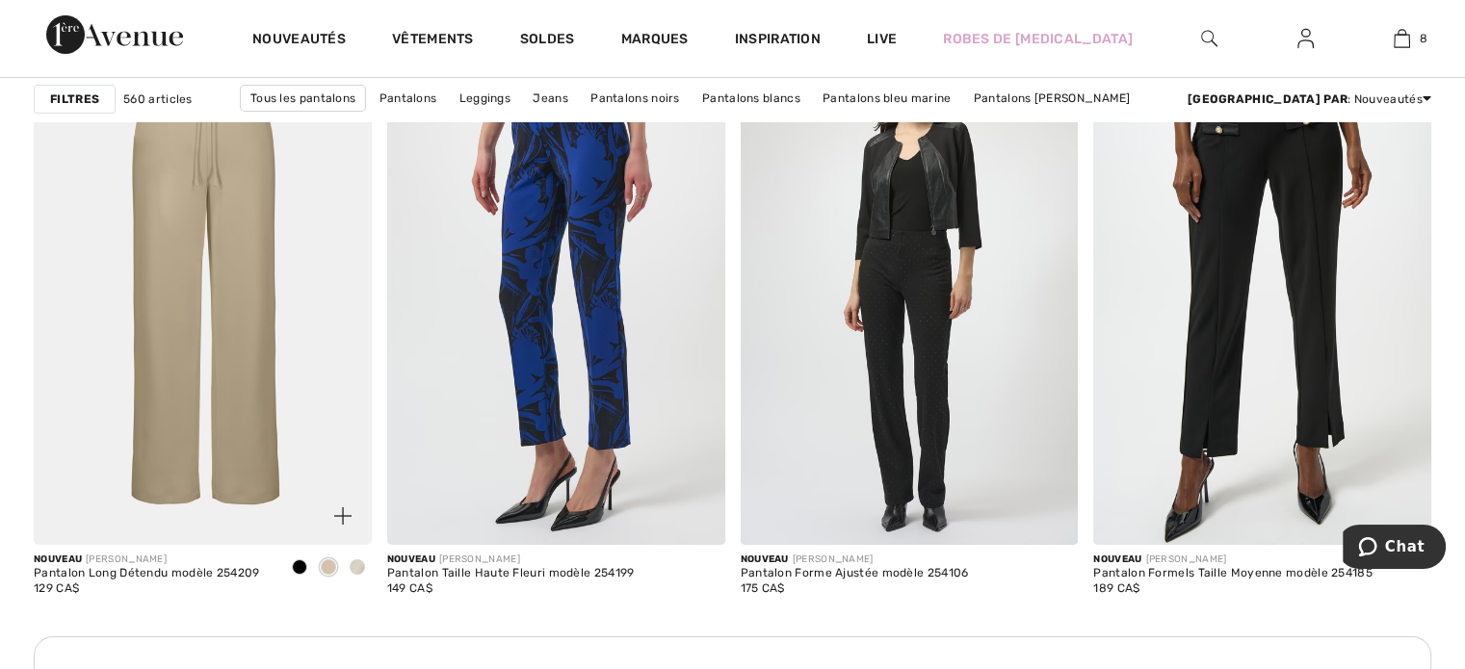
click at [228, 504] on img at bounding box center [203, 291] width 338 height 507
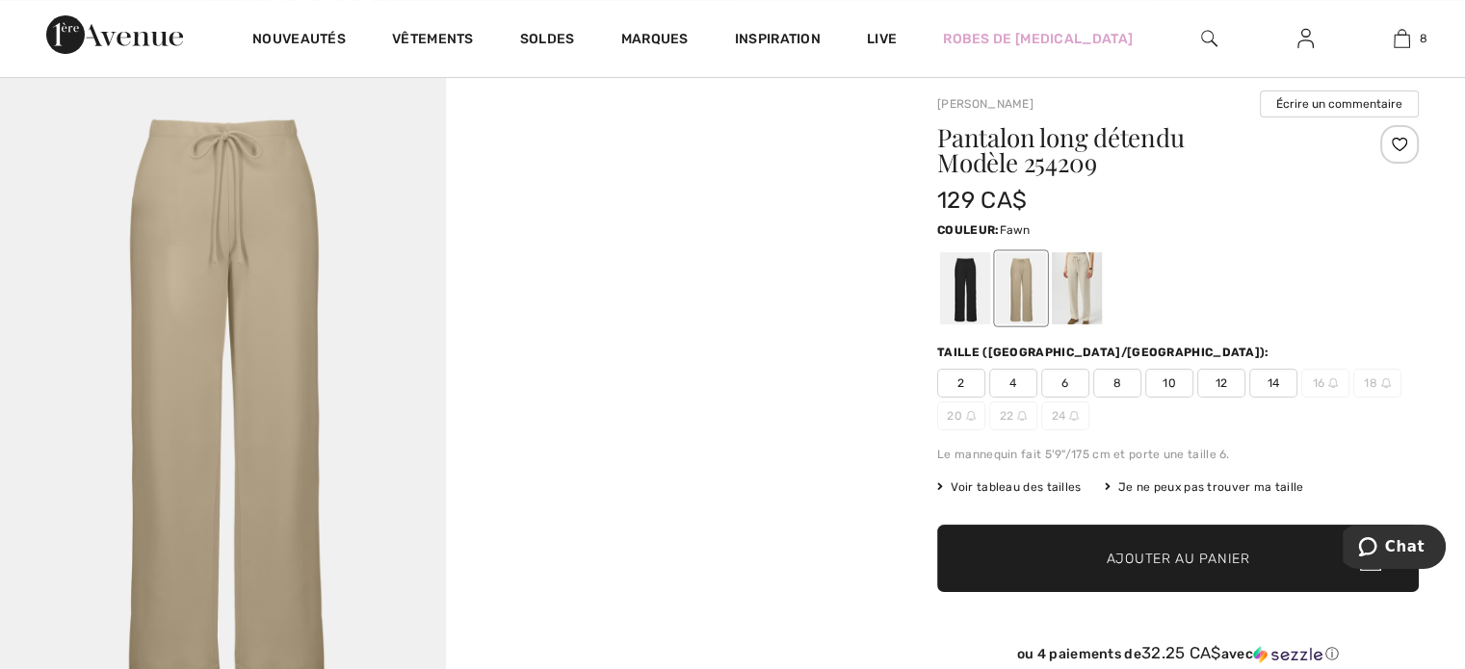
scroll to position [96, 0]
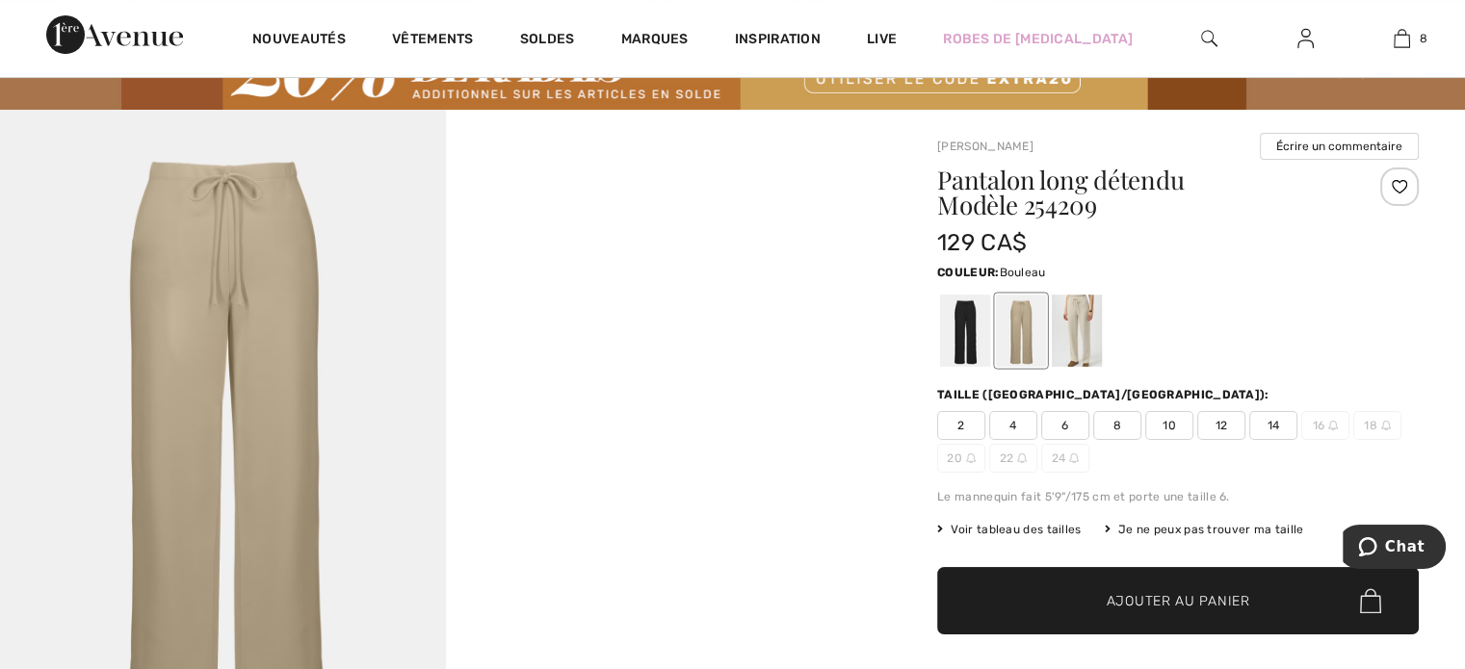
click at [1083, 321] on div at bounding box center [1077, 331] width 50 height 72
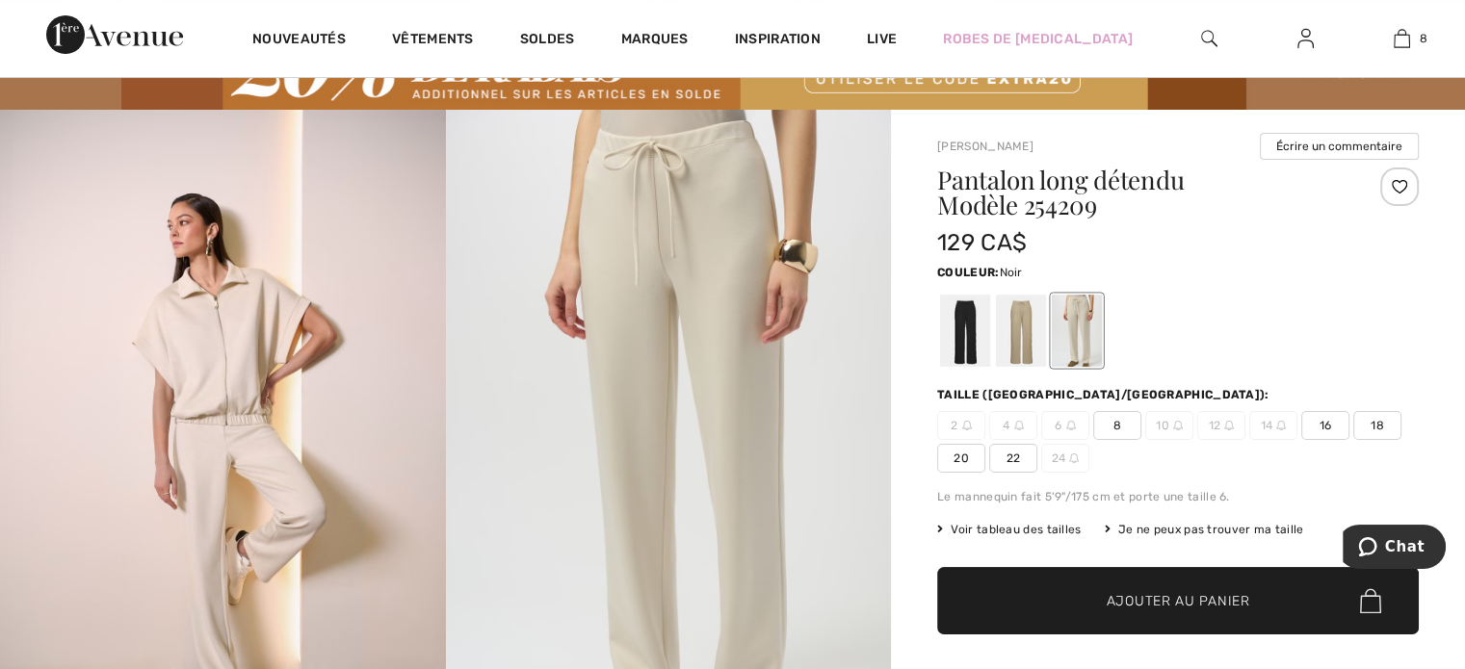
click at [941, 351] on div at bounding box center [965, 331] width 50 height 72
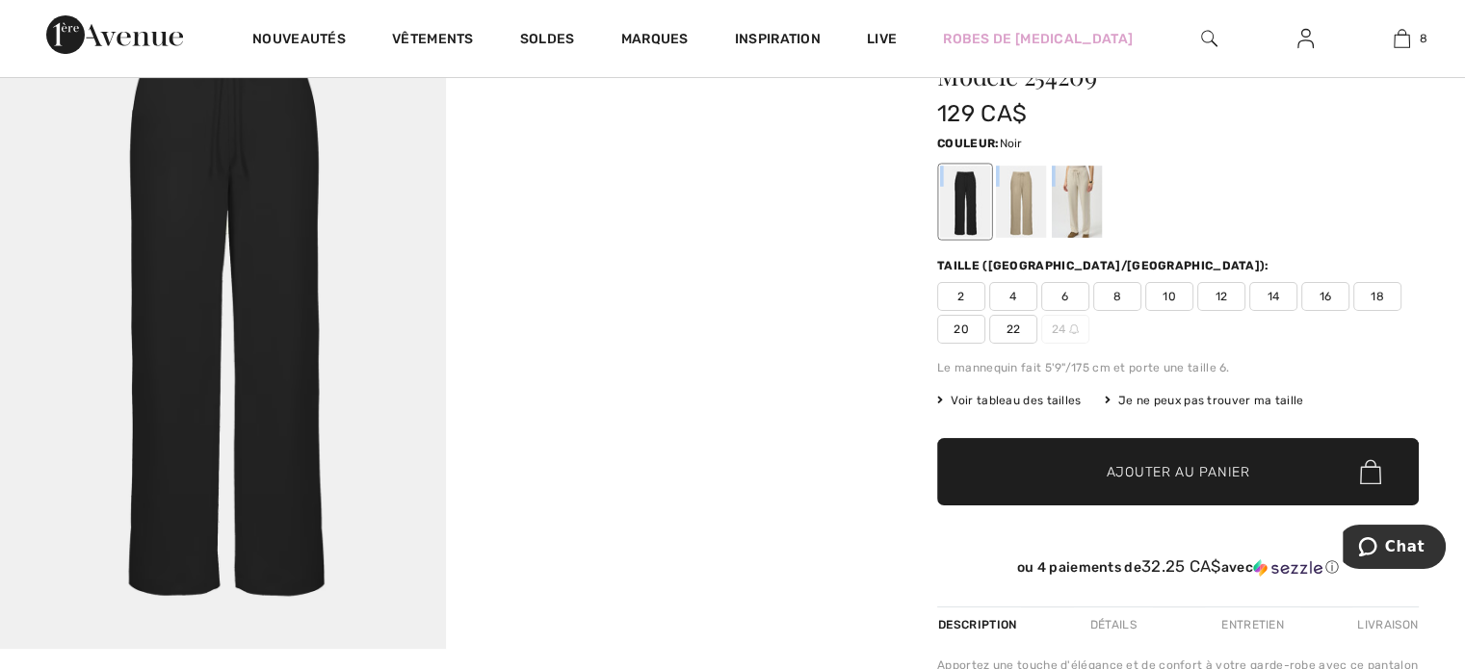
scroll to position [193, 0]
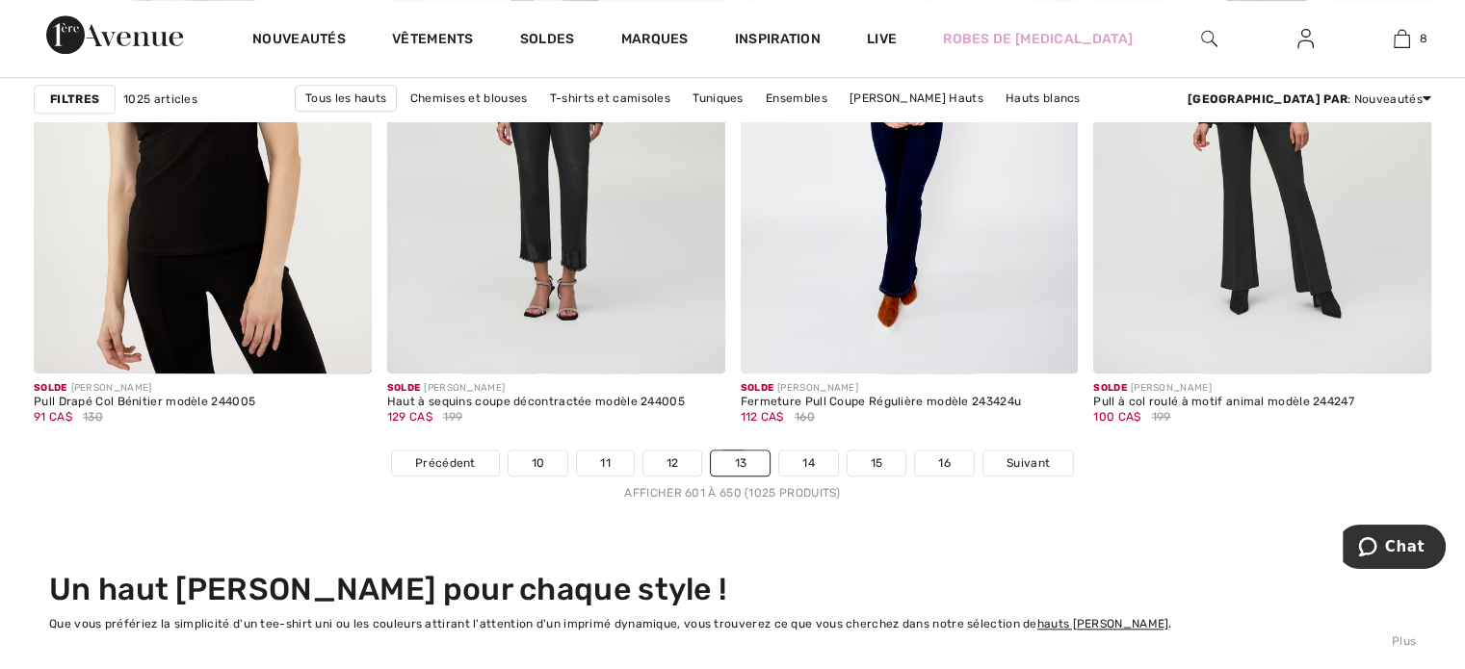
scroll to position [8862, 0]
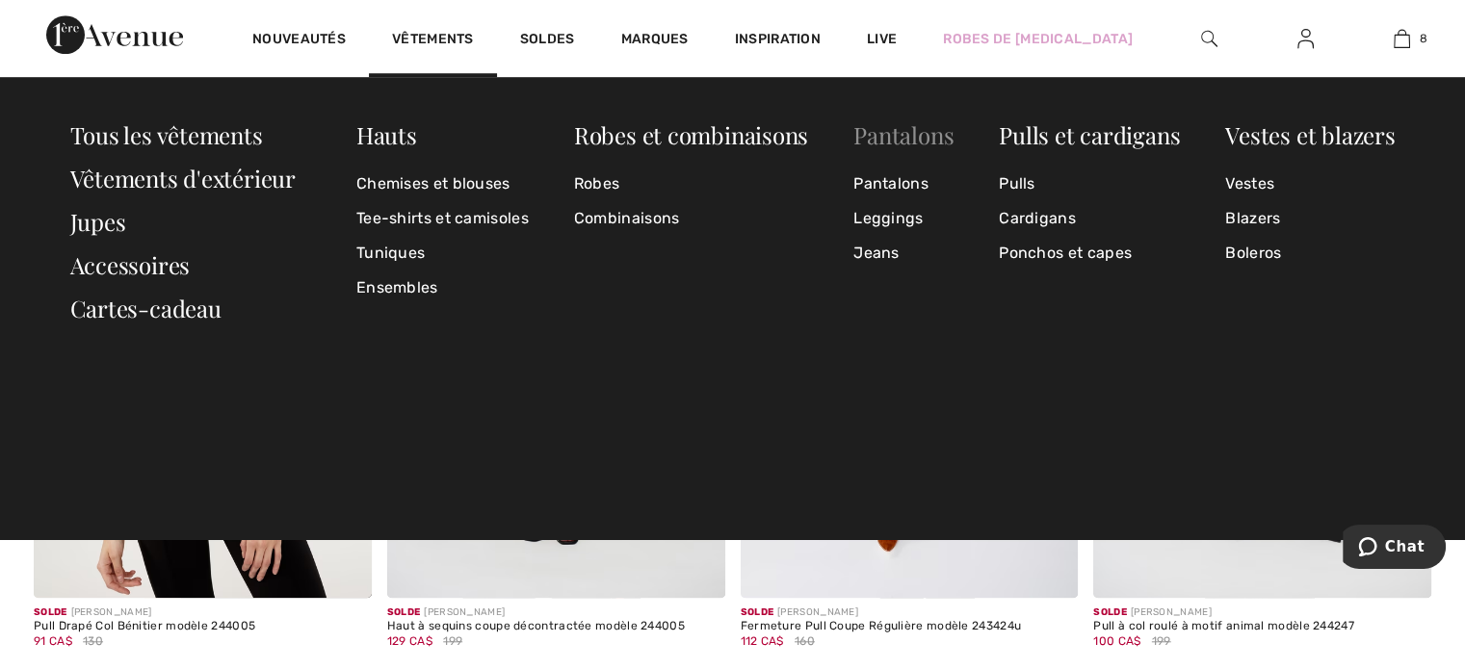
click at [893, 137] on link "Pantalons" at bounding box center [903, 134] width 100 height 31
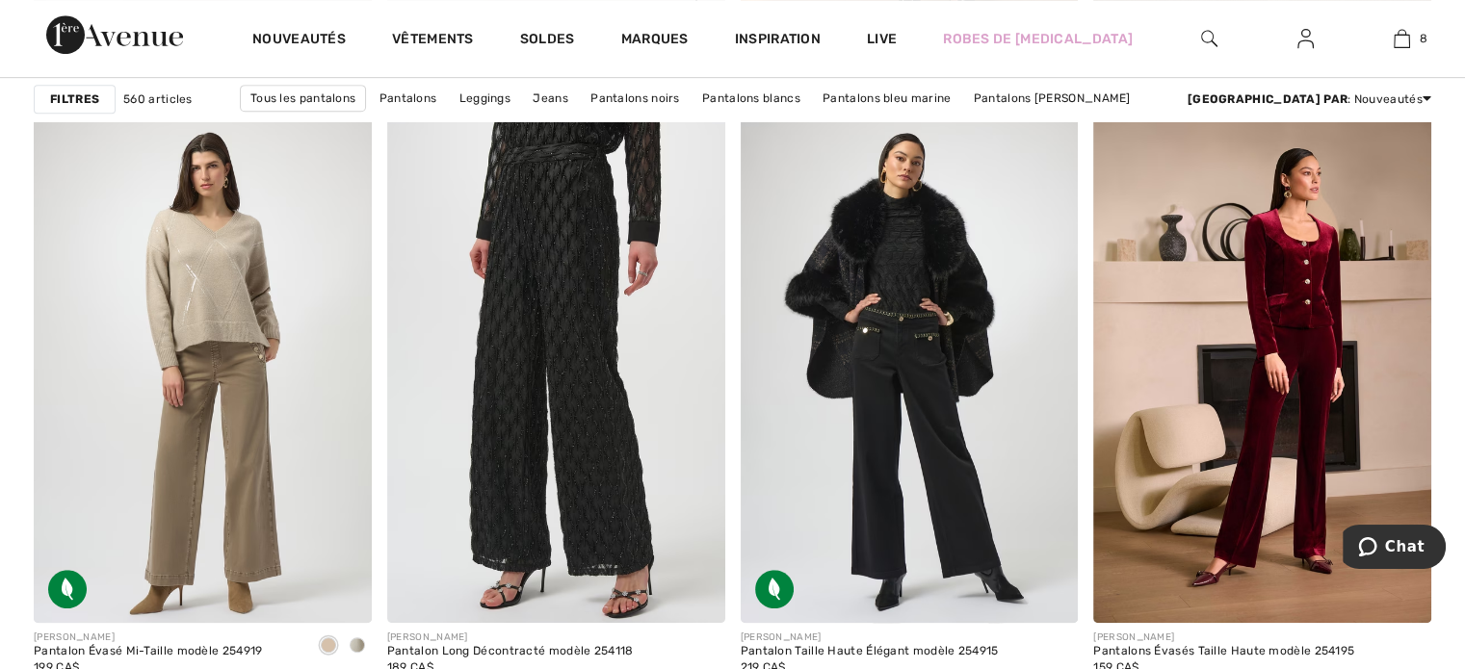
scroll to position [8284, 0]
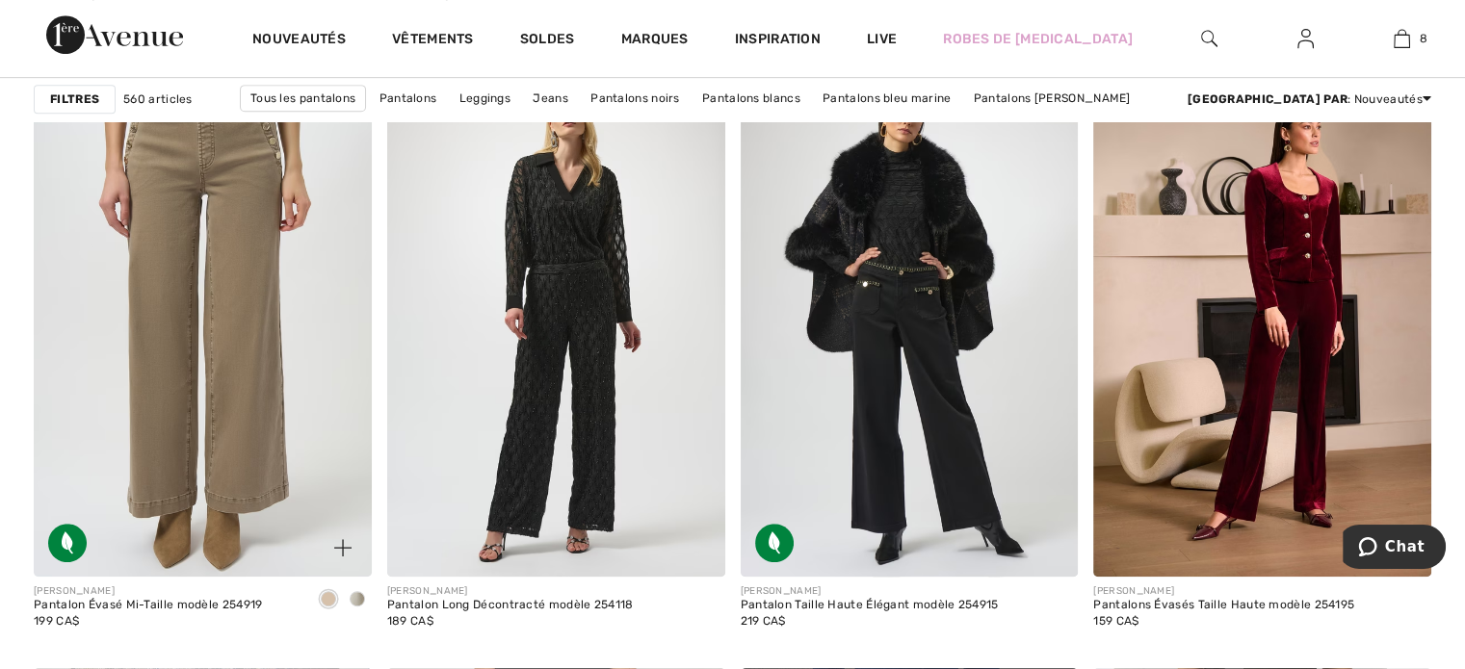
click at [249, 480] on img at bounding box center [203, 323] width 338 height 507
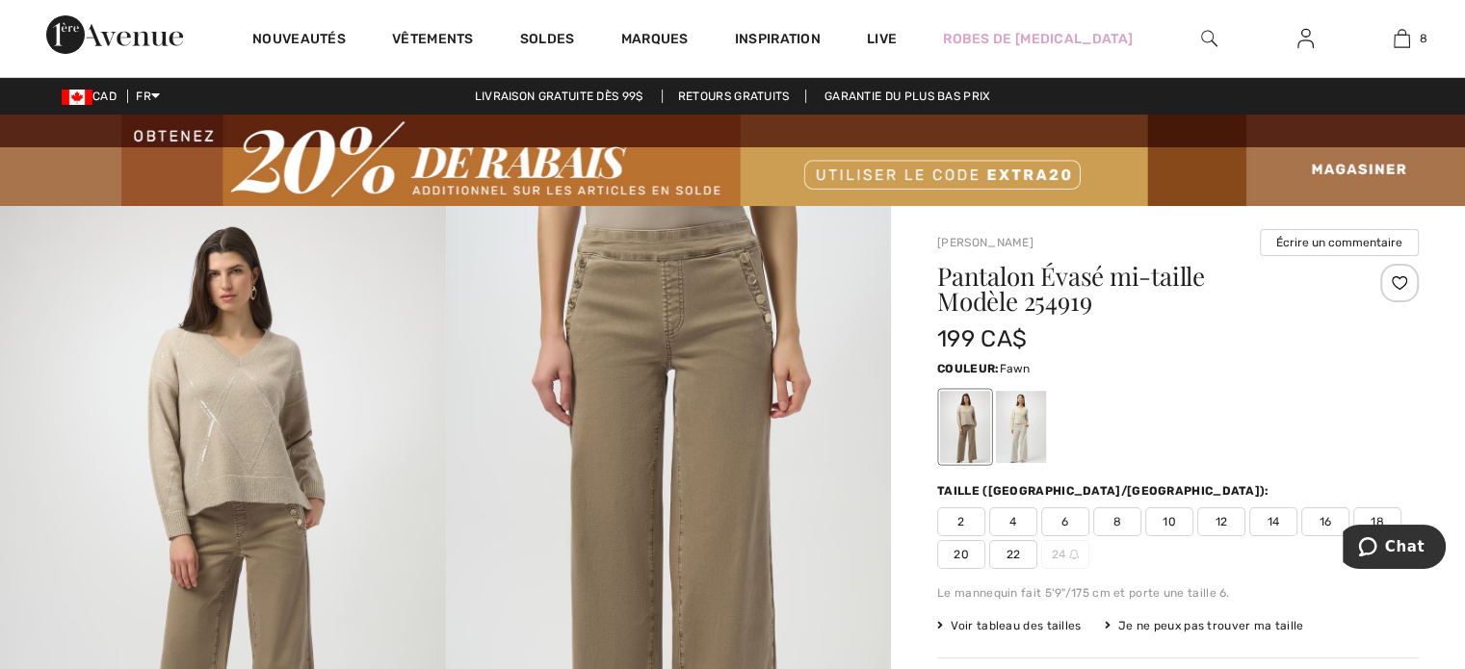
scroll to position [96, 0]
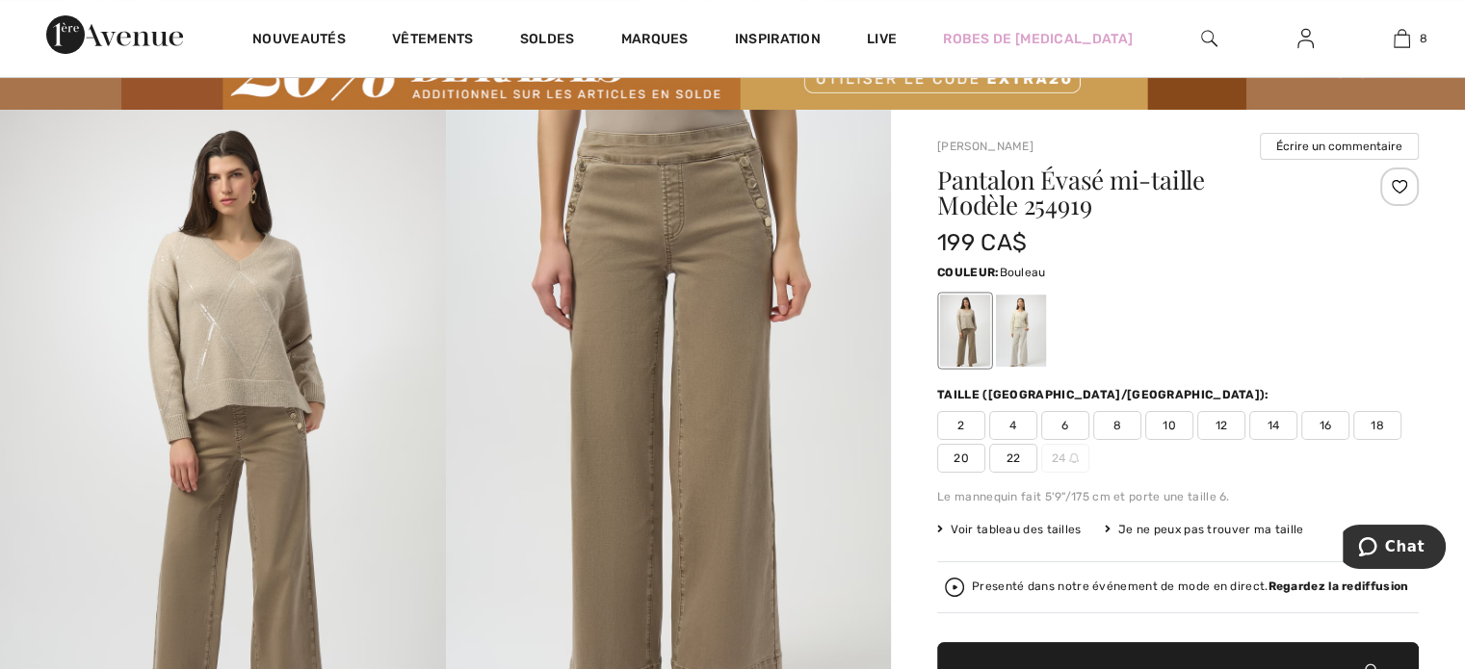
click at [1021, 346] on div at bounding box center [1021, 331] width 50 height 72
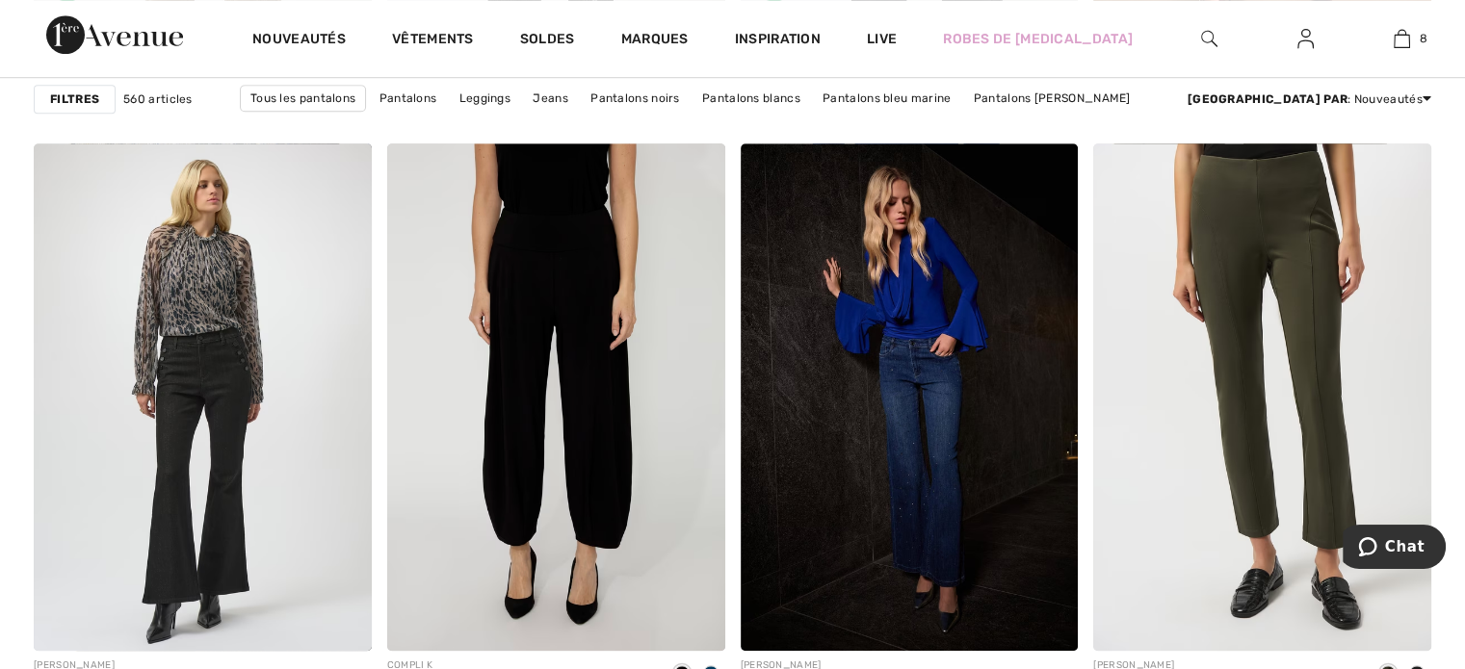
scroll to position [8623, 0]
